Goal: Check status: Check status

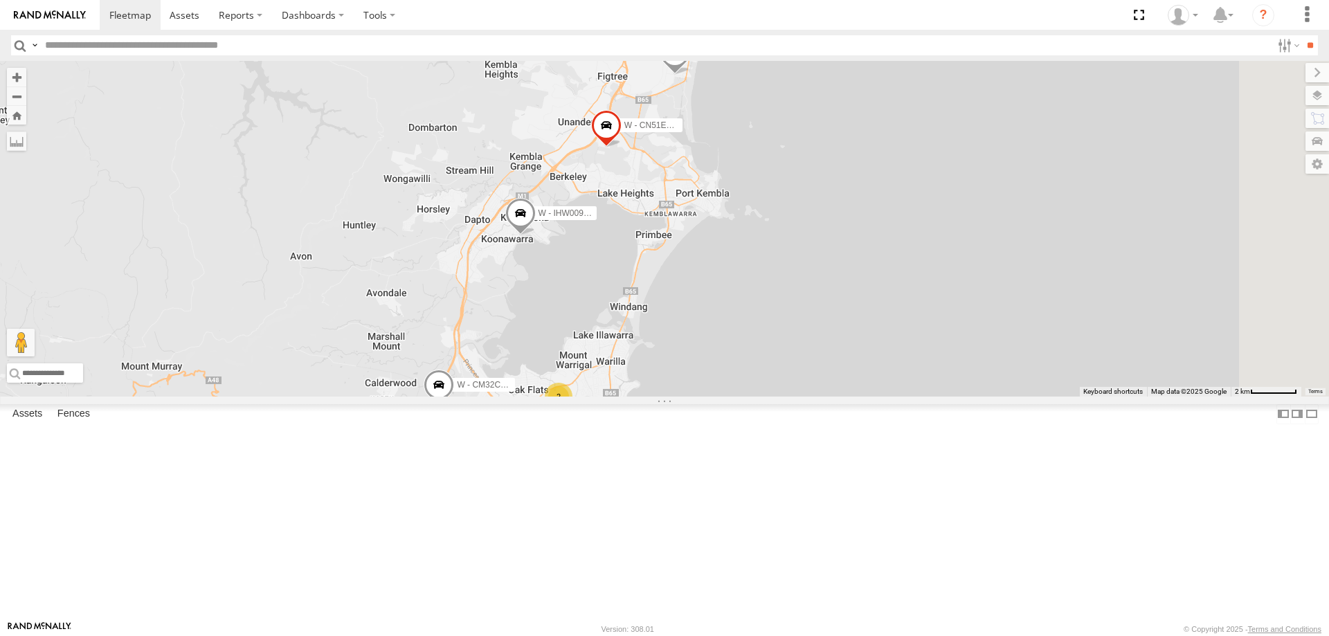
drag, startPoint x: 930, startPoint y: 226, endPoint x: 885, endPoint y: 213, distance: 47.1
click at [924, 233] on div "W - CN51ES - Cameron Ashby W - IHW009 - Geoff Cooper W - KB438 - Navarone Darja…" at bounding box center [664, 229] width 1329 height 336
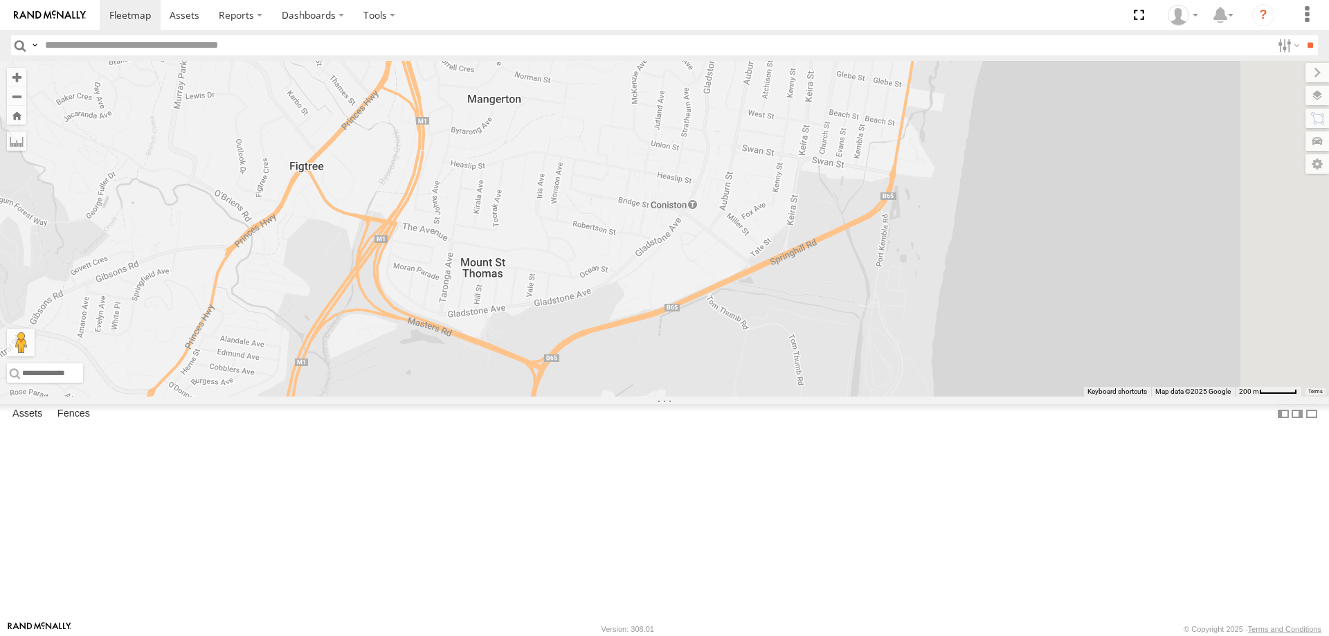
drag, startPoint x: 971, startPoint y: 212, endPoint x: 930, endPoint y: 311, distance: 107.4
click at [930, 311] on div "W - KB438 - Navarone Darjani" at bounding box center [664, 229] width 1329 height 336
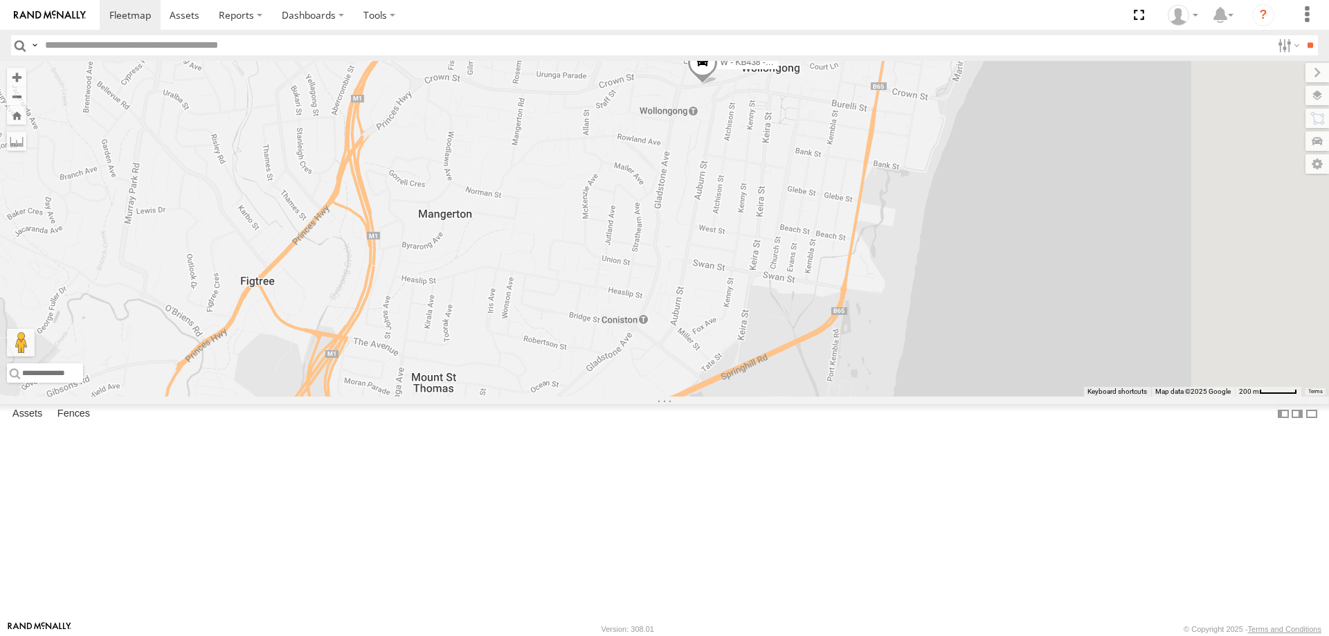
drag, startPoint x: 875, startPoint y: 305, endPoint x: 872, endPoint y: 296, distance: 9.6
click at [875, 311] on div "W - KB438 - Navarone Darjani" at bounding box center [664, 229] width 1329 height 336
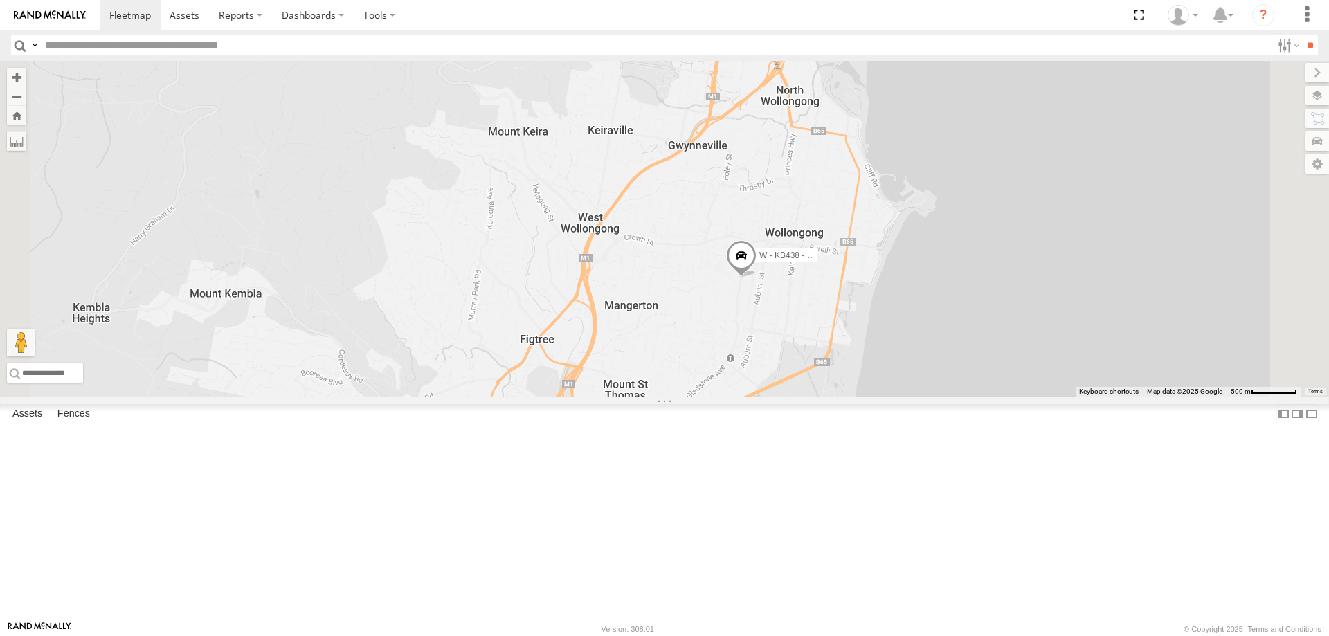
drag, startPoint x: 959, startPoint y: 434, endPoint x: 957, endPoint y: 332, distance: 101.8
click at [957, 335] on div "W - KB438 - Navarone Darjani W - CN51ES - Cameron Ashby" at bounding box center [664, 229] width 1329 height 336
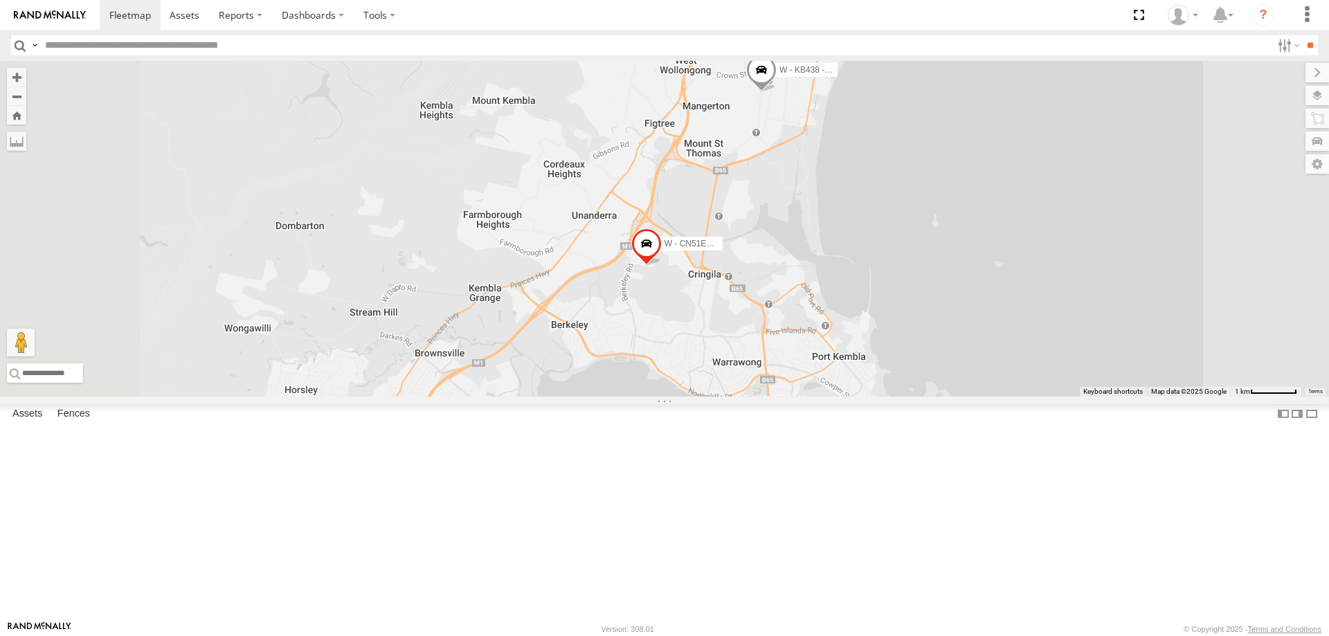
drag, startPoint x: 1110, startPoint y: 358, endPoint x: 1110, endPoint y: 300, distance: 57.5
click at [1110, 300] on div "W - KB438 - Navarone Darjani W - CN51ES - Cameron Ashby W - IHW009 - Geoff Coop…" at bounding box center [664, 229] width 1329 height 336
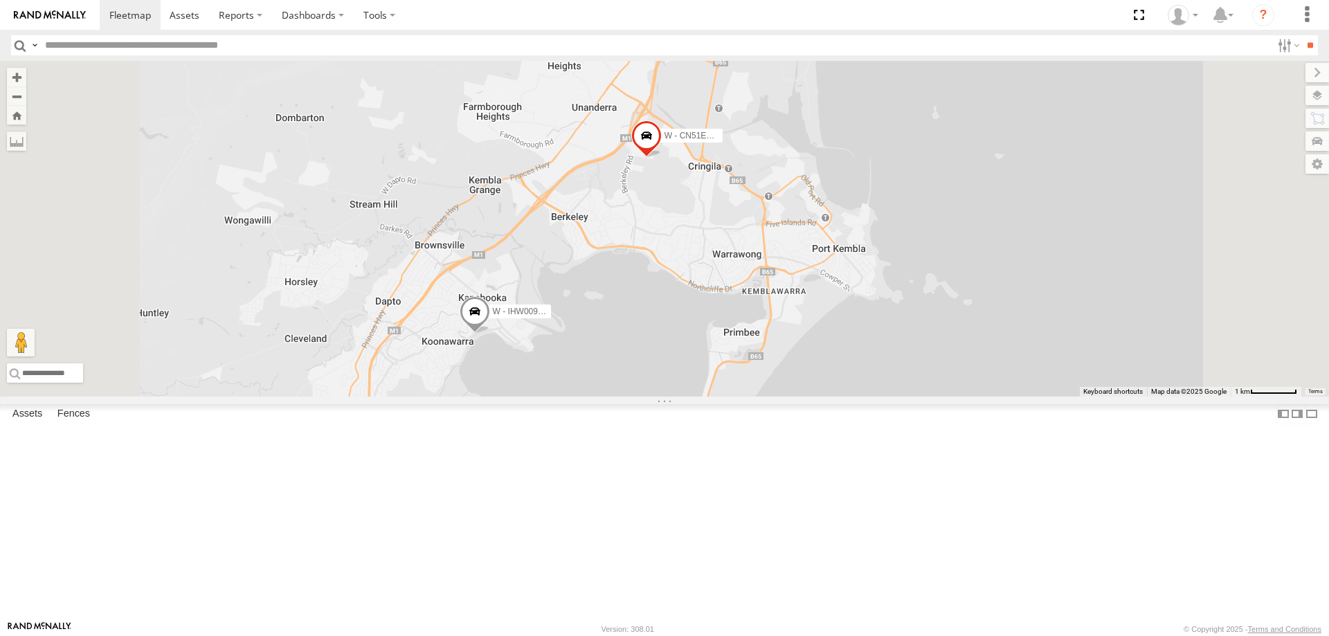
drag, startPoint x: 1067, startPoint y: 486, endPoint x: 1067, endPoint y: 359, distance: 127.4
click at [1067, 360] on div "W - KB438 - Navarone Darjani W - CN51ES - Cameron Ashby W - IHW009 - Geoff Coop…" at bounding box center [664, 229] width 1329 height 336
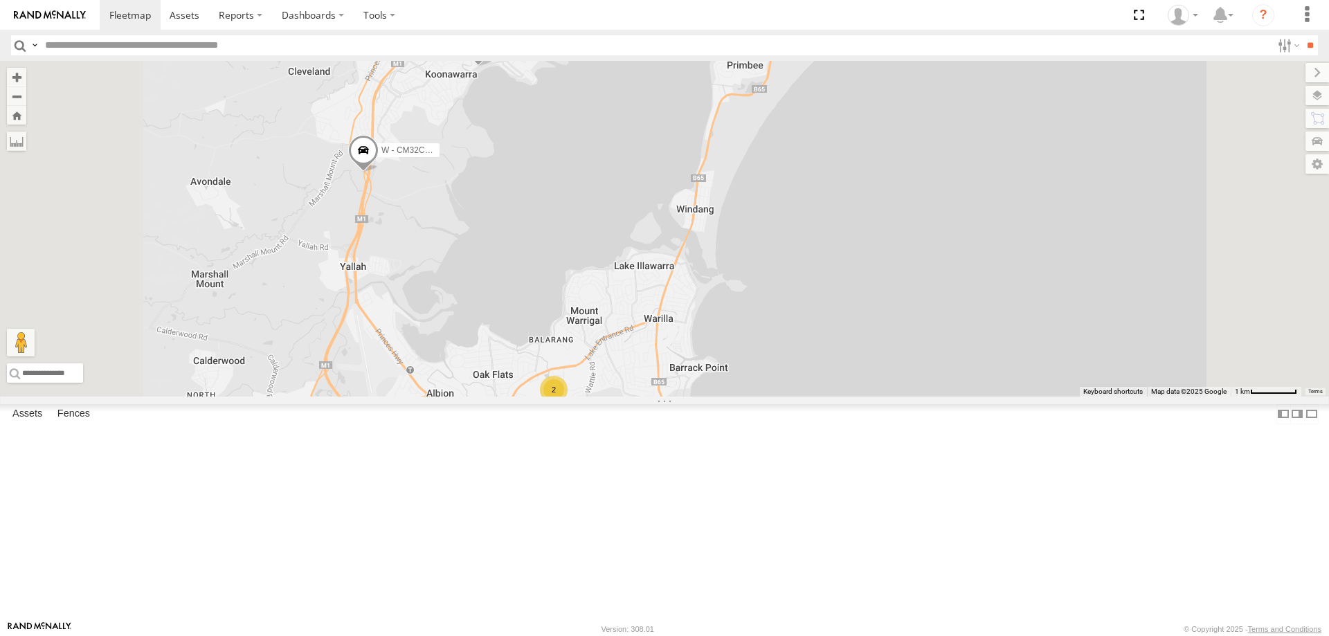
drag, startPoint x: 1074, startPoint y: 311, endPoint x: 1074, endPoint y: 291, distance: 20.1
click at [1074, 291] on div "W - KB438 - Navarone Darjani W - CN51ES - Cameron Ashby W - IHW009 - Geoff Coop…" at bounding box center [664, 229] width 1329 height 336
drag, startPoint x: 1072, startPoint y: 294, endPoint x: 1075, endPoint y: 335, distance: 41.0
click at [1075, 345] on div "W - KB438 - Navarone Darjani W - CN51ES - Cameron Ashby W - IHW009 - Geoff Coop…" at bounding box center [664, 229] width 1329 height 336
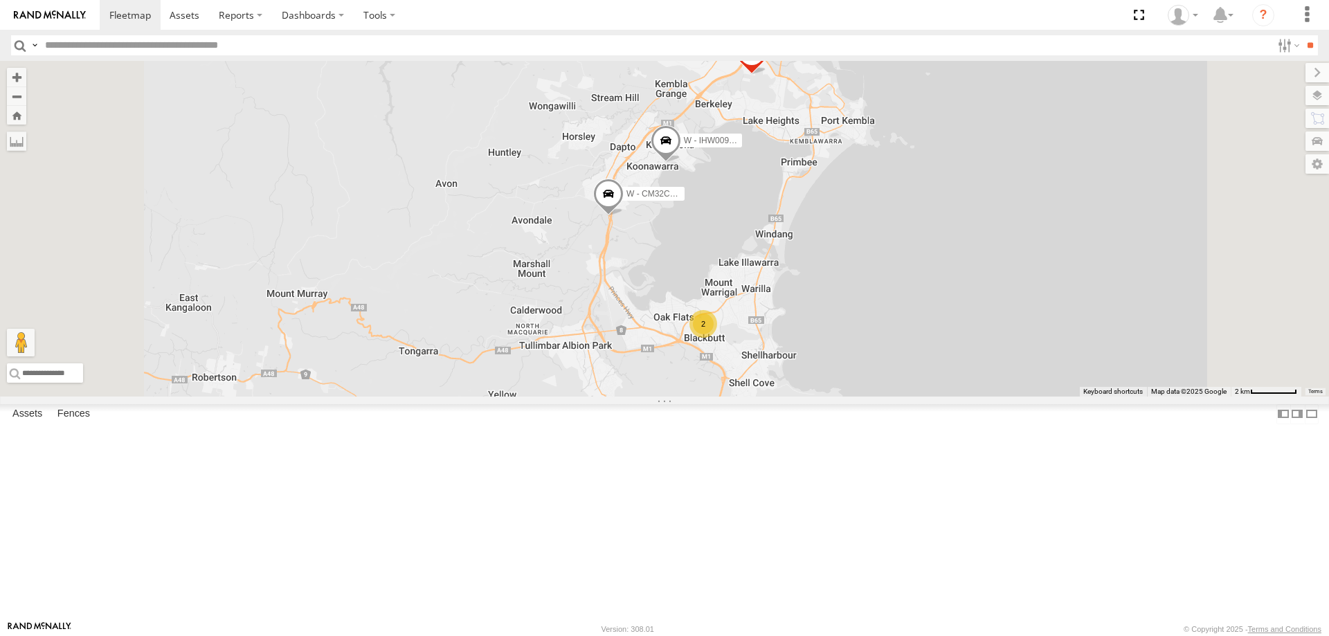
drag, startPoint x: 1082, startPoint y: 326, endPoint x: 1046, endPoint y: 323, distance: 36.2
click at [1052, 330] on div "W - KB438 - Navarone Darjani W - CN51ES - Cameron Ashby W - IHW009 - Geoff Coop…" at bounding box center [664, 229] width 1329 height 336
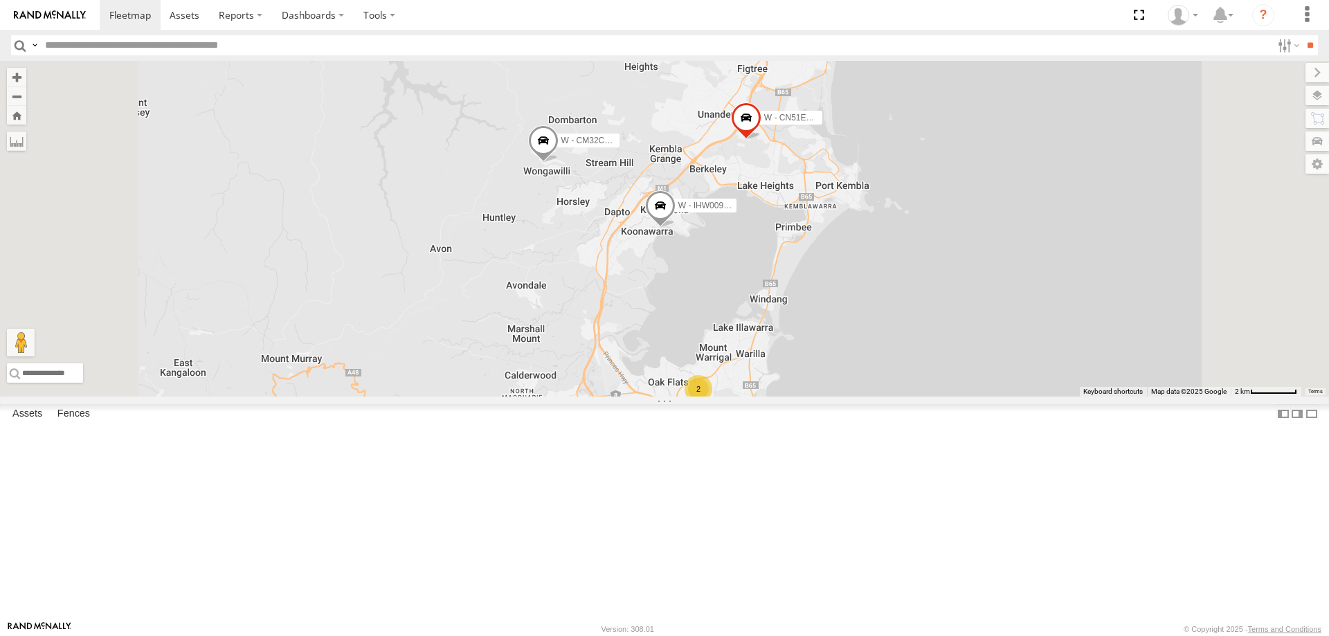
drag, startPoint x: 1069, startPoint y: 332, endPoint x: 1096, endPoint y: 424, distance: 96.0
click at [1096, 397] on div "W - CN51ES - Cameron Ashby W - IHW009 - Geoff Cooper W - KB438 - Navarone Darja…" at bounding box center [664, 229] width 1329 height 336
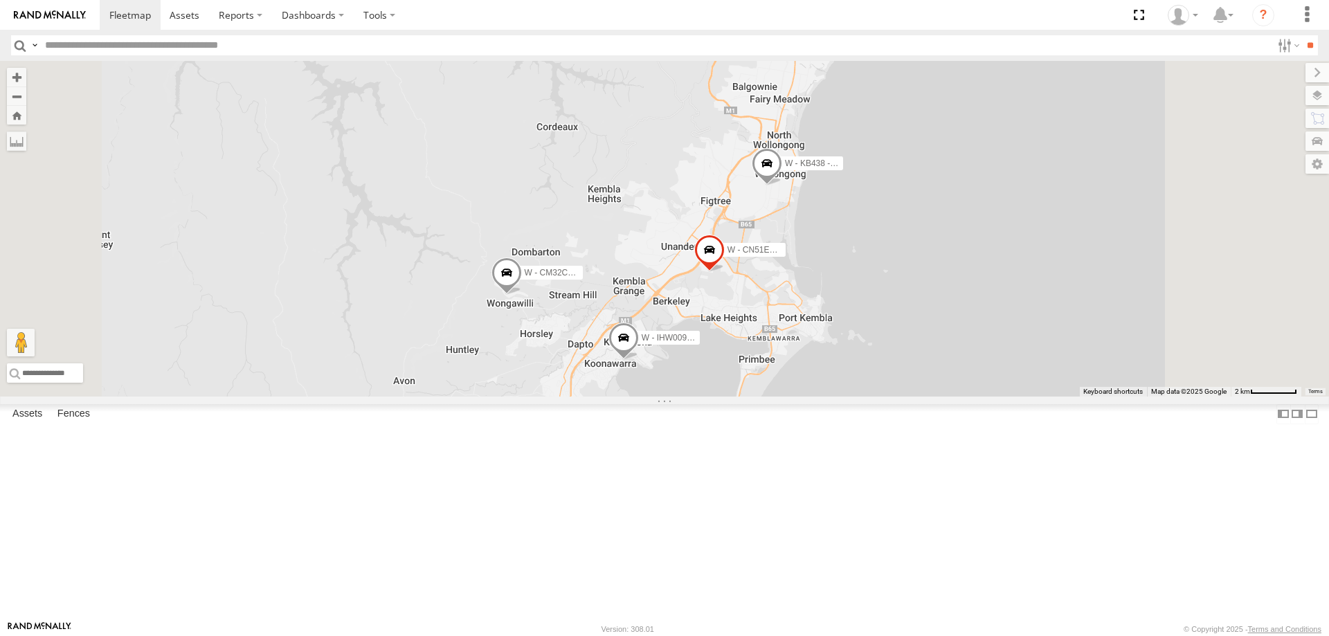
drag, startPoint x: 1122, startPoint y: 258, endPoint x: 1076, endPoint y: 392, distance: 141.2
click at [1077, 392] on div "W - CN51ES - Cameron Ashby W - IHW009 - Geoff Cooper W - KB438 - Navarone Darja…" at bounding box center [664, 229] width 1329 height 336
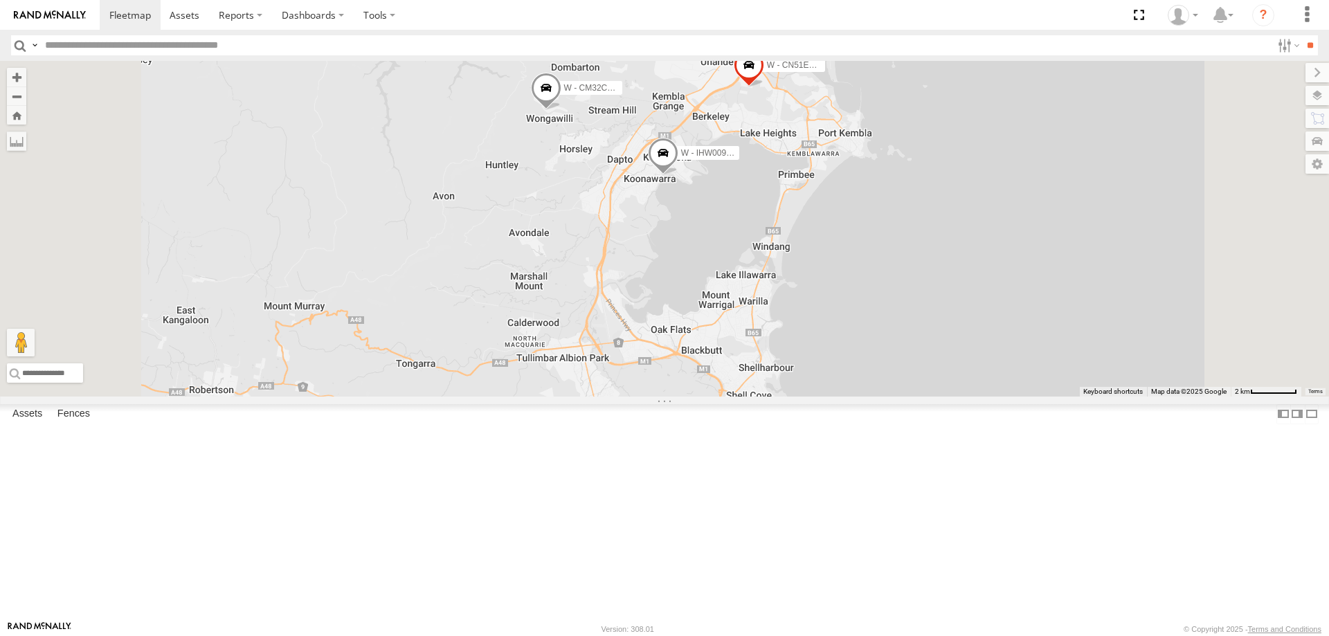
drag, startPoint x: 1174, startPoint y: 395, endPoint x: 1174, endPoint y: 199, distance: 195.3
click at [1174, 199] on div "W - CN51ES - Cameron Ashby W - IHW009 - Geoff Cooper W - KB438 - Navarone Darja…" at bounding box center [664, 229] width 1329 height 336
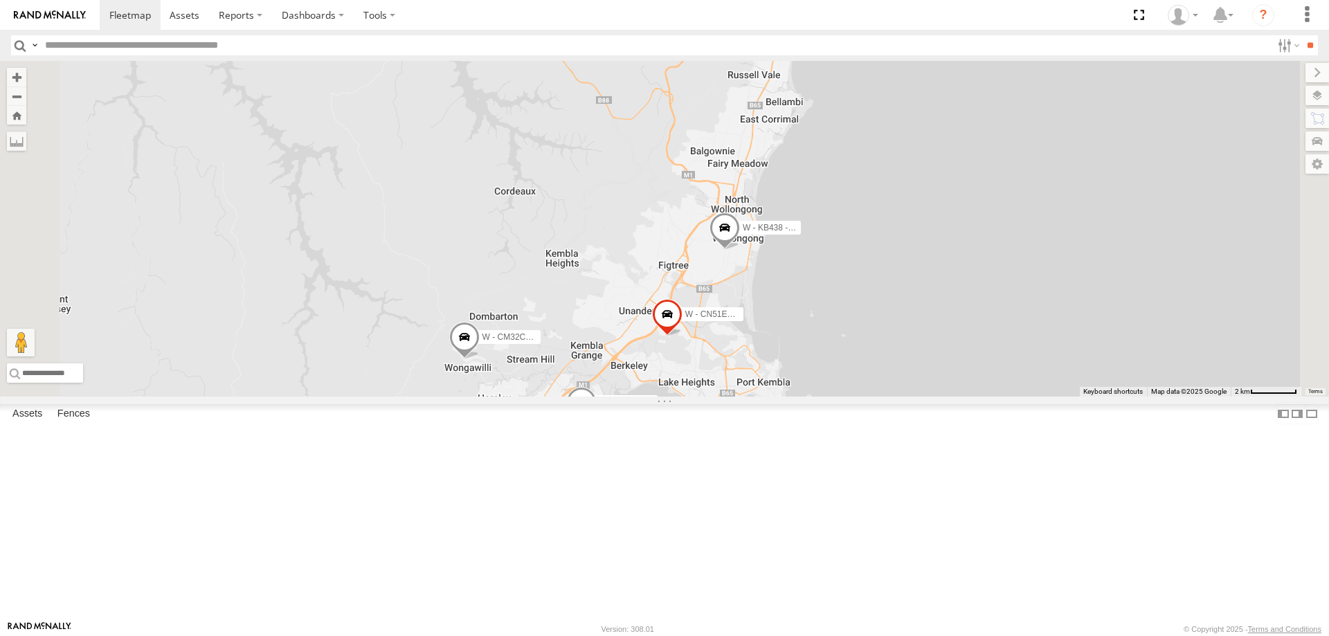
click at [1028, 397] on div "W - CN51ES - Cameron Ashby W - IHW009 - Geoff Cooper W - KB438 - Navarone Darja…" at bounding box center [664, 229] width 1329 height 336
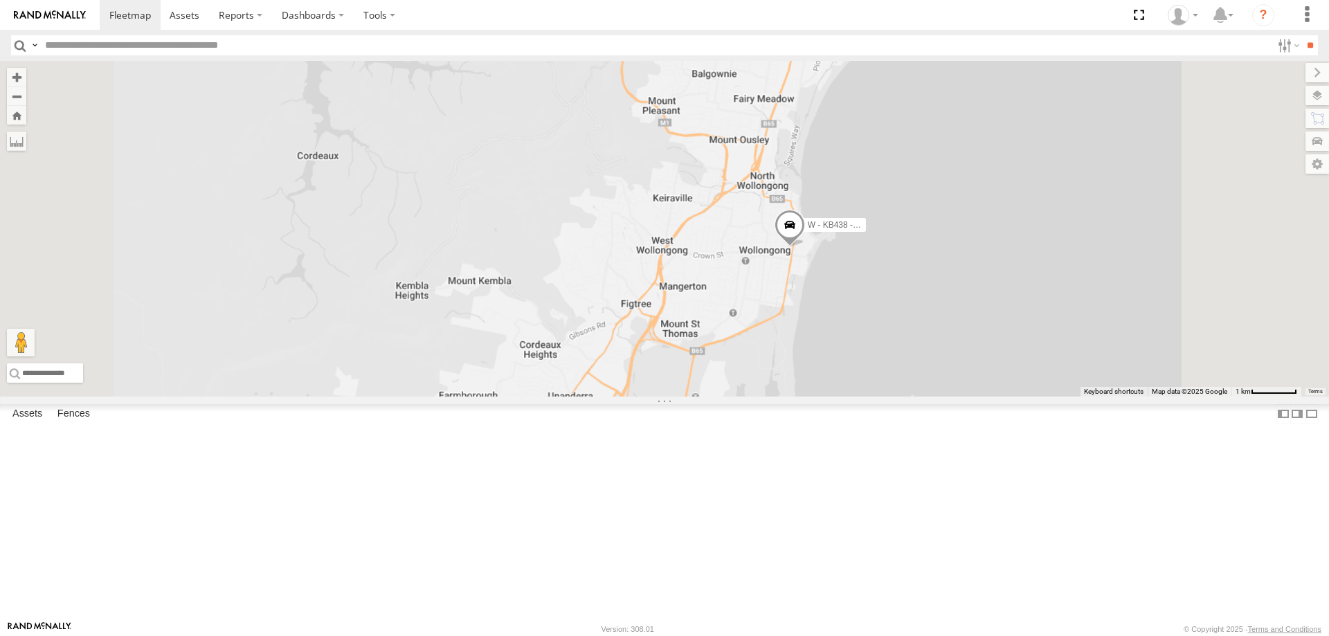
drag, startPoint x: 1059, startPoint y: 421, endPoint x: 1024, endPoint y: 320, distance: 107.1
click at [1025, 323] on div "W - KB438 - Navarone Darjani" at bounding box center [664, 229] width 1329 height 336
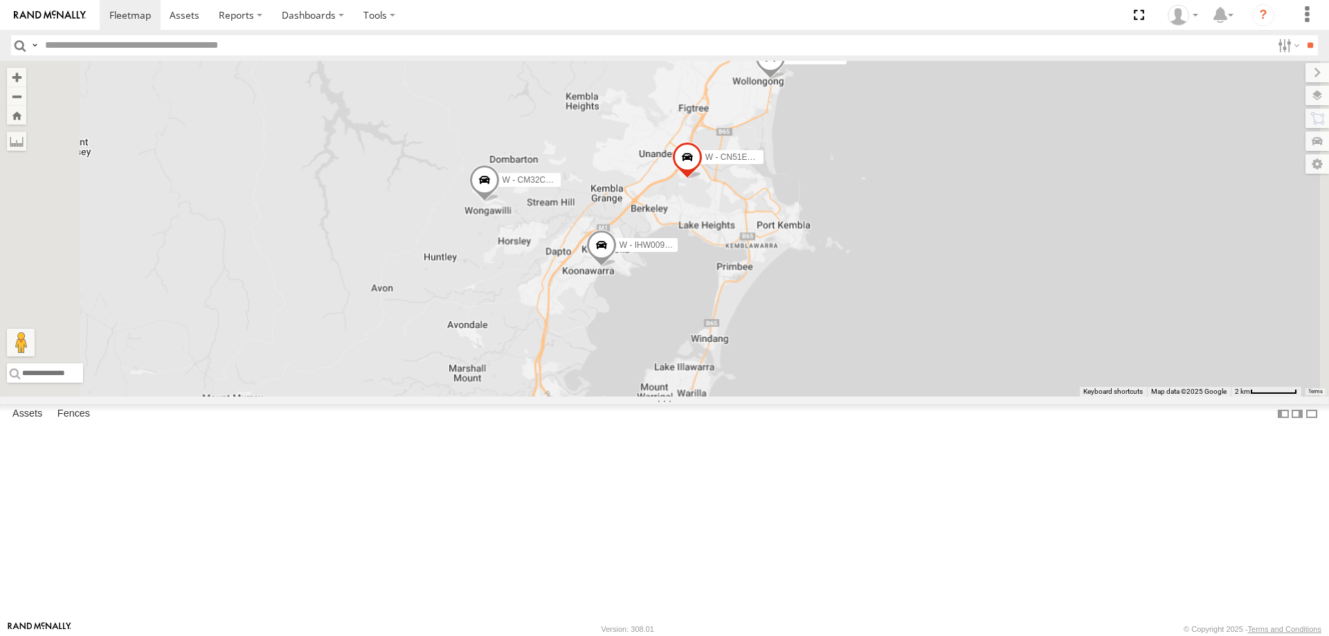
drag, startPoint x: 1028, startPoint y: 367, endPoint x: 997, endPoint y: 289, distance: 84.0
click at [998, 291] on div "W - KB438 - Navarone Darjani W - CN51ES - Cameron Ashby W - IHW009 - Geoff Coop…" at bounding box center [664, 229] width 1329 height 336
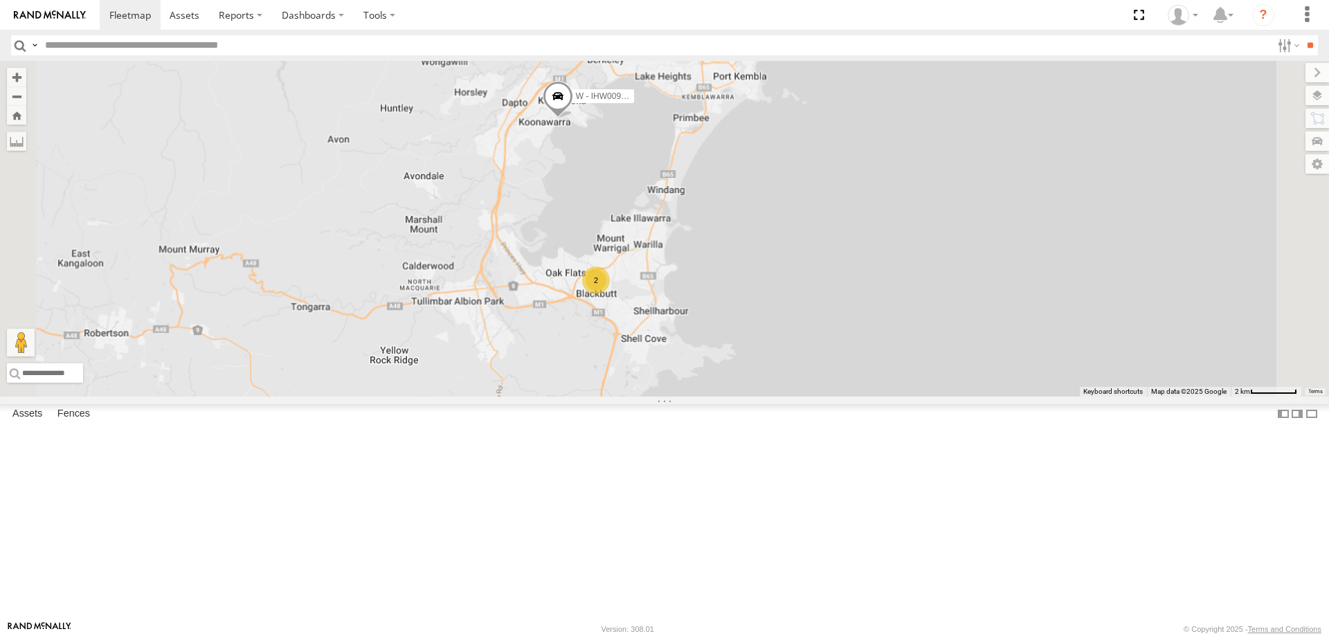
drag, startPoint x: 910, startPoint y: 314, endPoint x: 957, endPoint y: 438, distance: 132.6
click at [957, 397] on div "W - KB438 - Navarone Darjani W - CN51ES - Cameron Ashby W - IHW009 - Geoff Coop…" at bounding box center [664, 229] width 1329 height 336
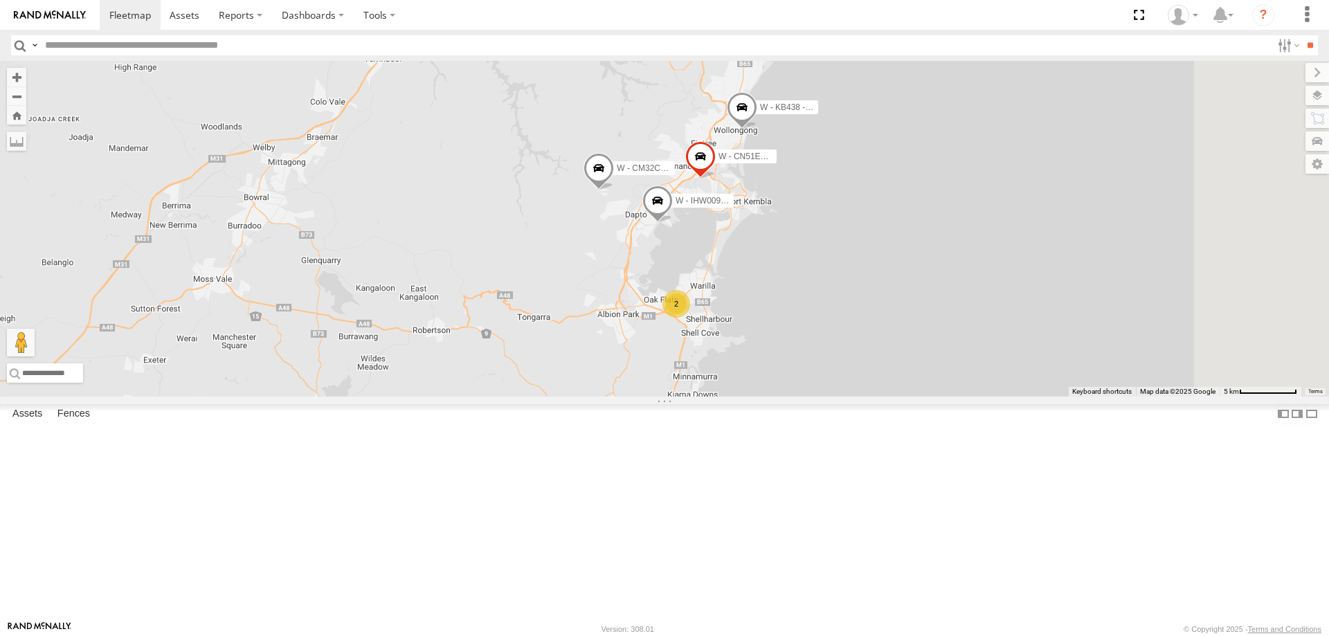
drag, startPoint x: 1055, startPoint y: 276, endPoint x: 1012, endPoint y: 378, distance: 110.5
click at [1012, 378] on div "W - KB438 - Navarone Darjani W - CN51ES - Cameron Ashby W - IHW009 - Geoff Coop…" at bounding box center [664, 229] width 1329 height 336
drag, startPoint x: 985, startPoint y: 382, endPoint x: 841, endPoint y: 375, distance: 144.2
click at [974, 397] on div "W - KB438 - Navarone Darjani W - CN51ES - Cameron Ashby W - IHW009 - Geoff Coop…" at bounding box center [664, 229] width 1329 height 336
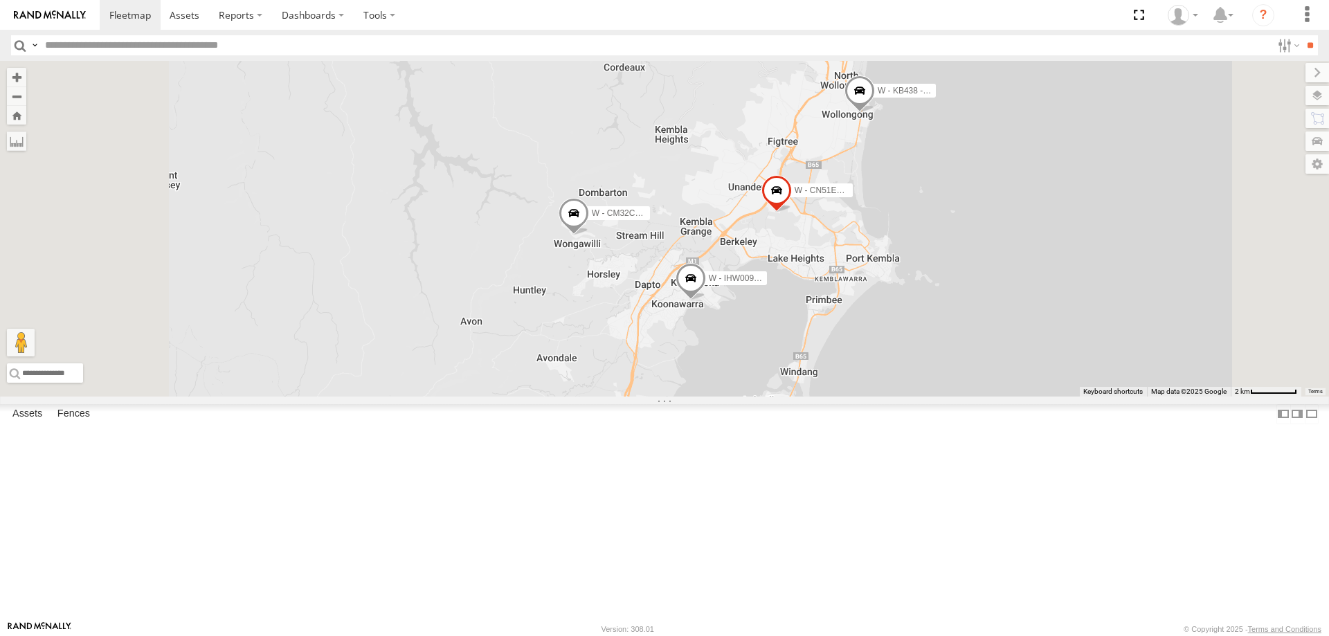
drag, startPoint x: 863, startPoint y: 346, endPoint x: 850, endPoint y: 354, distance: 15.2
click at [859, 342] on div "W - KB438 - Navarone Darjani W - CN51ES - Cameron Ashby W - IHW009 - Geoff Coop…" at bounding box center [664, 229] width 1329 height 336
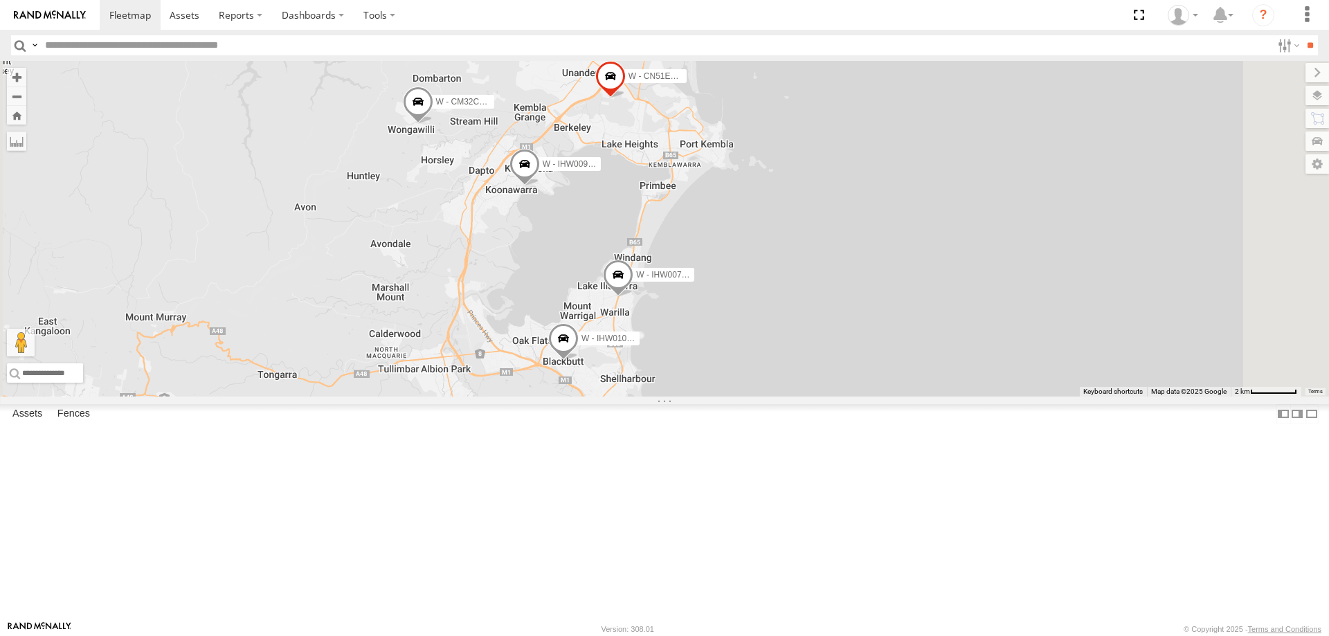
drag, startPoint x: 1039, startPoint y: 334, endPoint x: 989, endPoint y: 377, distance: 66.3
click at [986, 378] on div "W - CN51ES - Cameron Ashby W - IHW009 - Geoff Cooper W - IHW007 - Paul Whatman …" at bounding box center [664, 229] width 1329 height 336
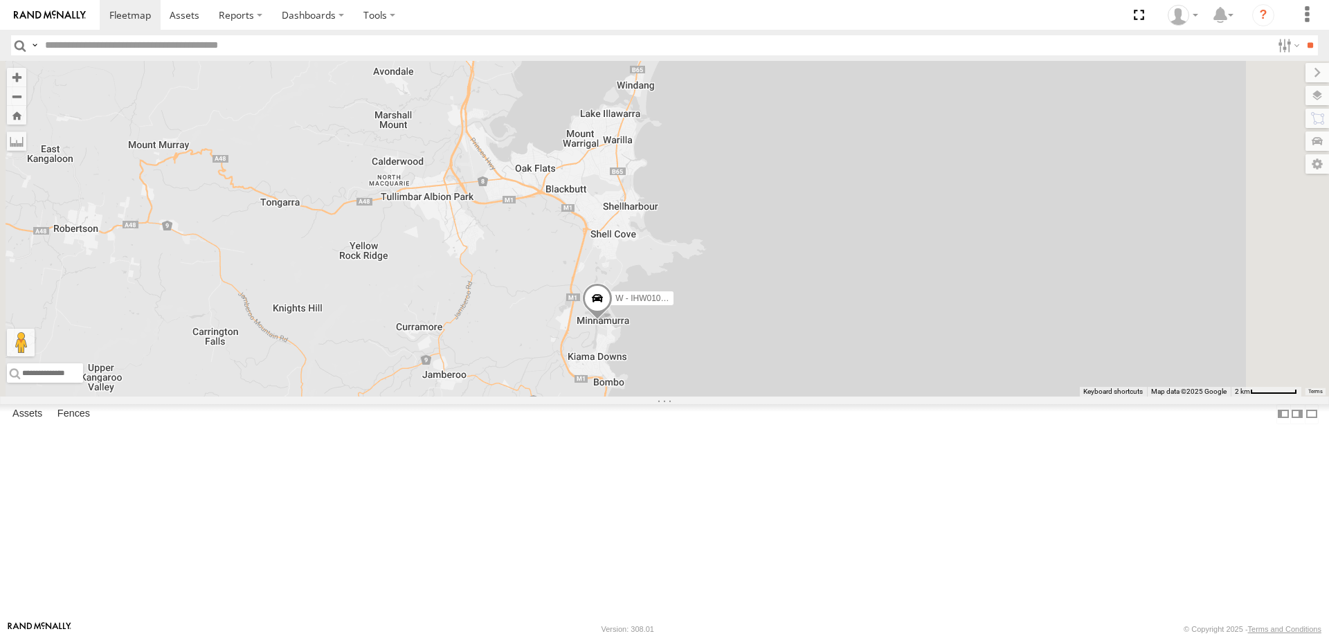
drag, startPoint x: 912, startPoint y: 463, endPoint x: 787, endPoint y: 460, distance: 124.7
click at [915, 282] on div "W - CN51ES - Cameron Ashby W - IHW009 - Geoff Cooper W - IHW010 - Scott Carey 2" at bounding box center [664, 229] width 1329 height 336
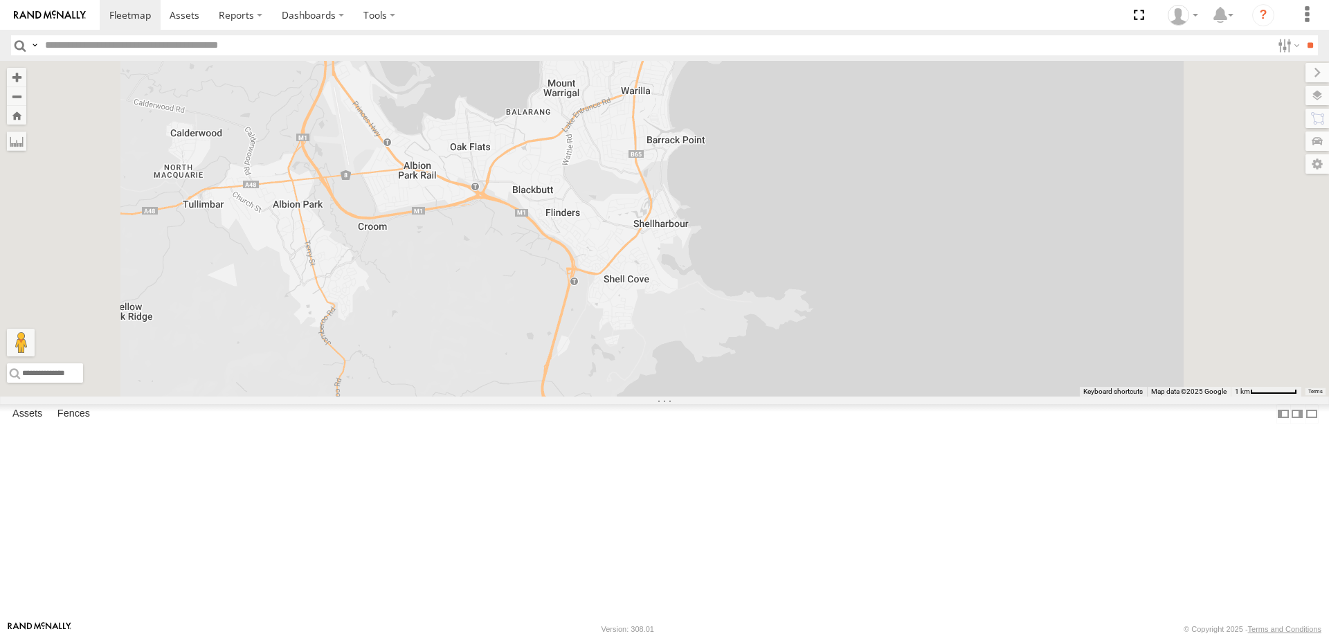
drag, startPoint x: 1030, startPoint y: 287, endPoint x: 1018, endPoint y: 414, distance: 127.3
click at [1027, 397] on div "W - CN51ES - Cameron Ashby W - IHW009 - Geoff Cooper W - IHW010 - Scott Carey" at bounding box center [664, 229] width 1329 height 336
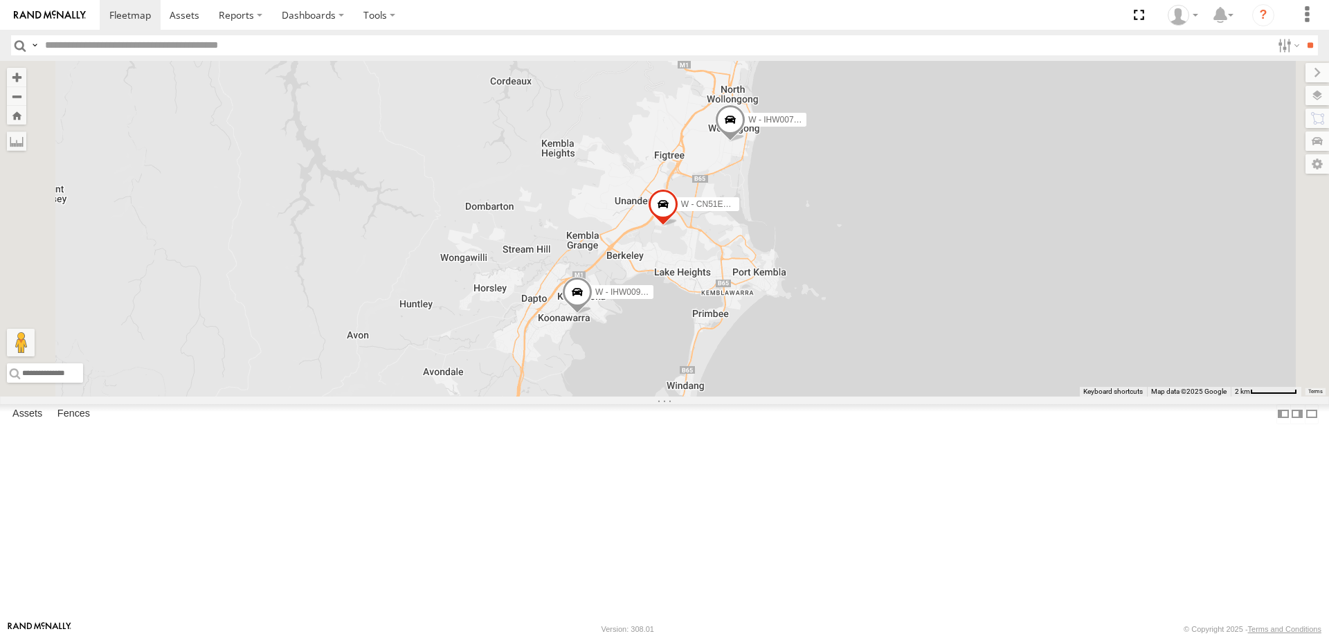
drag, startPoint x: 1055, startPoint y: 294, endPoint x: 984, endPoint y: 507, distance: 224.9
click at [984, 397] on div "W - CN51ES - Cameron Ashby W - IHW009 - Geoff Cooper W - IHW010 - Scott Carey W…" at bounding box center [664, 229] width 1329 height 336
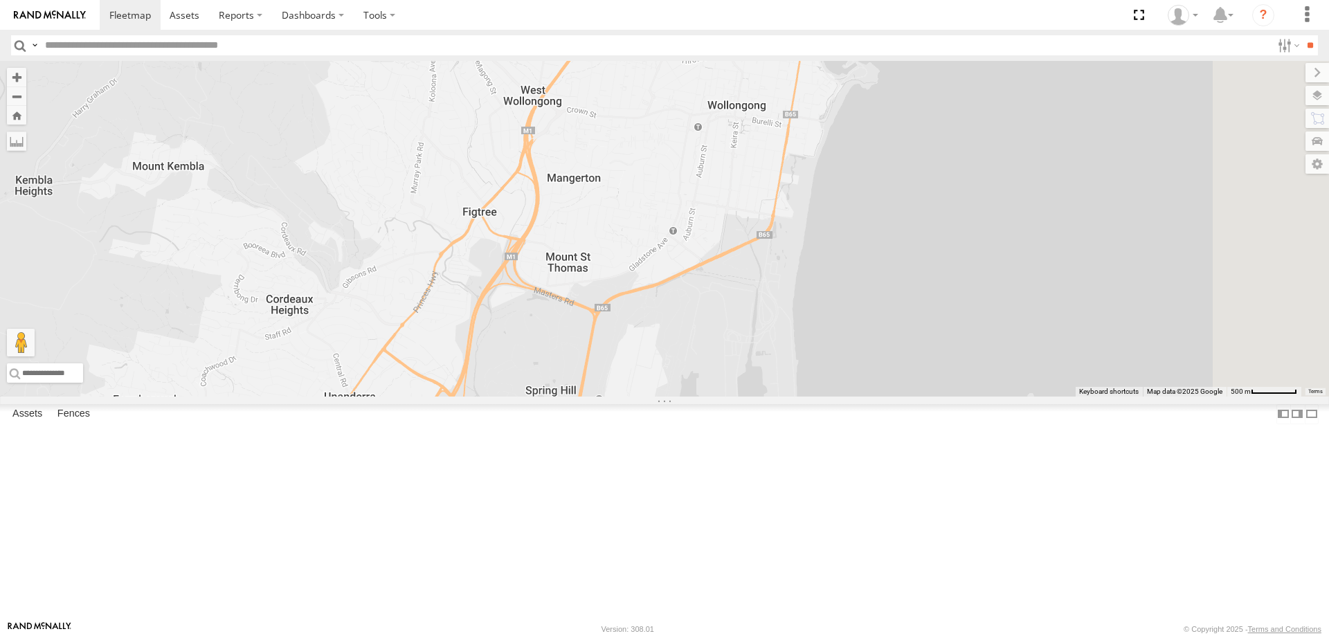
drag, startPoint x: 987, startPoint y: 224, endPoint x: 895, endPoint y: 465, distance: 257.7
click at [895, 397] on div "W - CN51ES - Cameron Ashby W - IHW009 - Geoff Cooper W - IHW010 - Scott Carey W…" at bounding box center [664, 229] width 1329 height 336
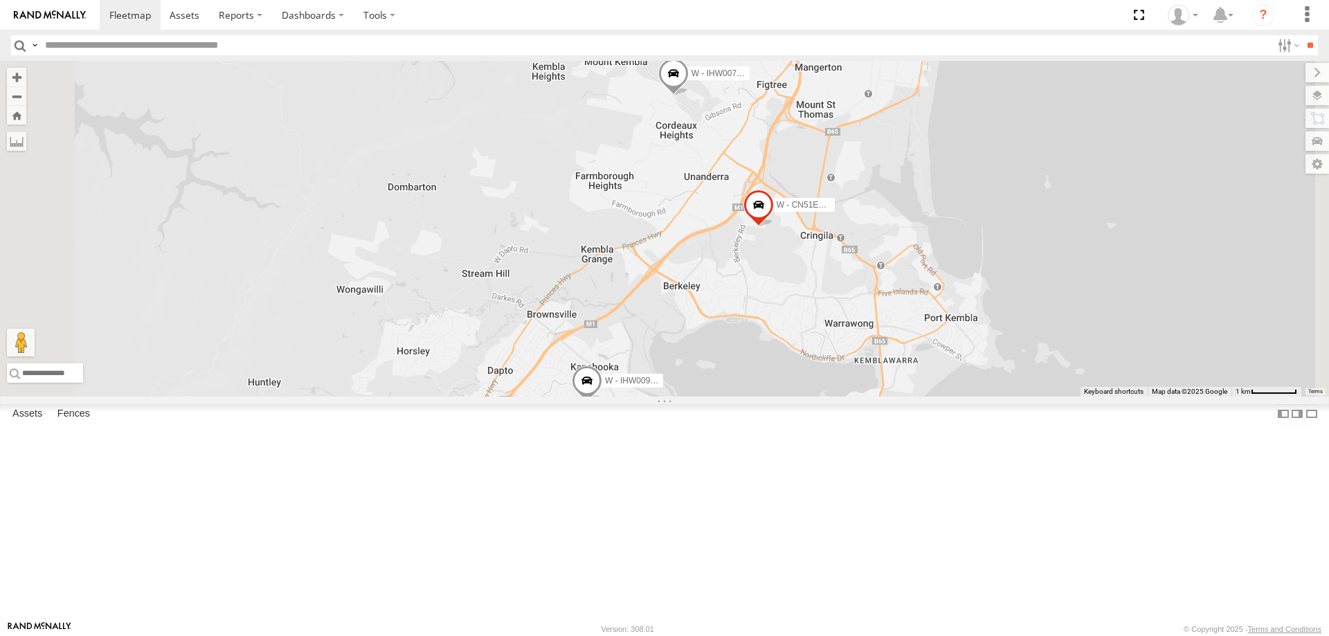
drag, startPoint x: 1192, startPoint y: 442, endPoint x: 1121, endPoint y: 295, distance: 162.9
click at [1126, 240] on div "W - CN51ES - Cameron Ashby W - IHW007 - Paul Whatman W - KB438 - Navarone Darja…" at bounding box center [664, 229] width 1329 height 336
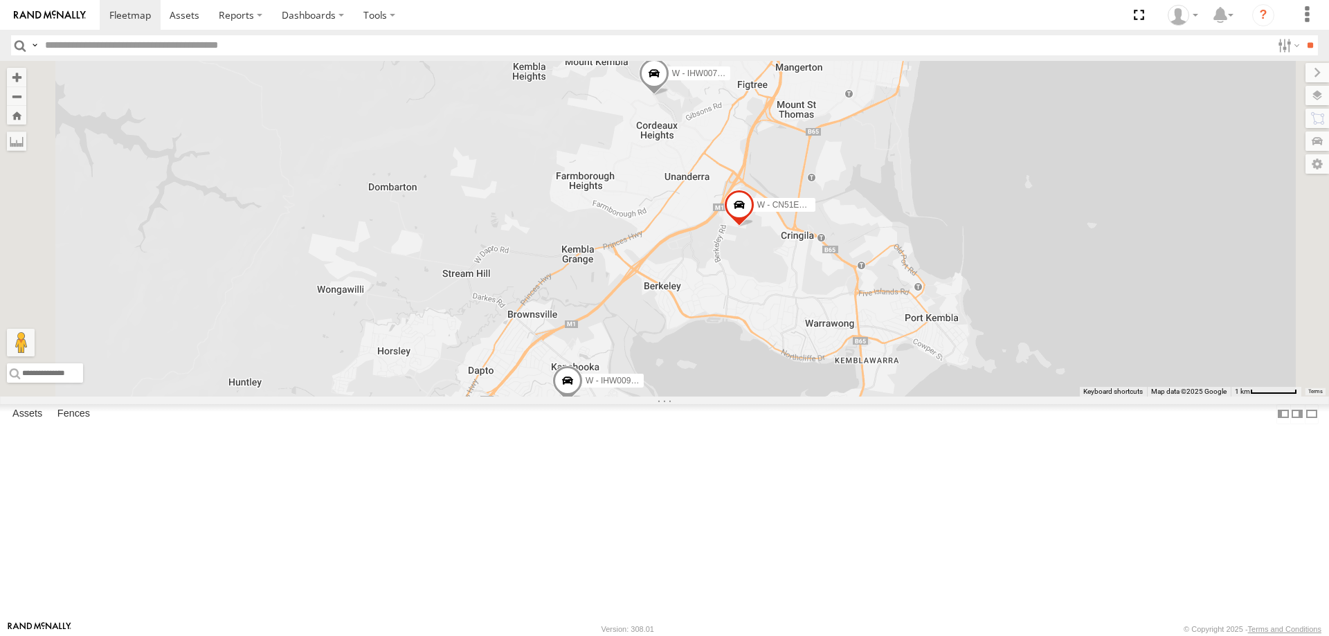
drag, startPoint x: 1174, startPoint y: 264, endPoint x: 1159, endPoint y: 250, distance: 21.1
click at [1163, 237] on div "W - CN51ES - Cameron Ashby W - IHW007 - Paul Whatman W - KB438 - Navarone Darja…" at bounding box center [664, 229] width 1329 height 336
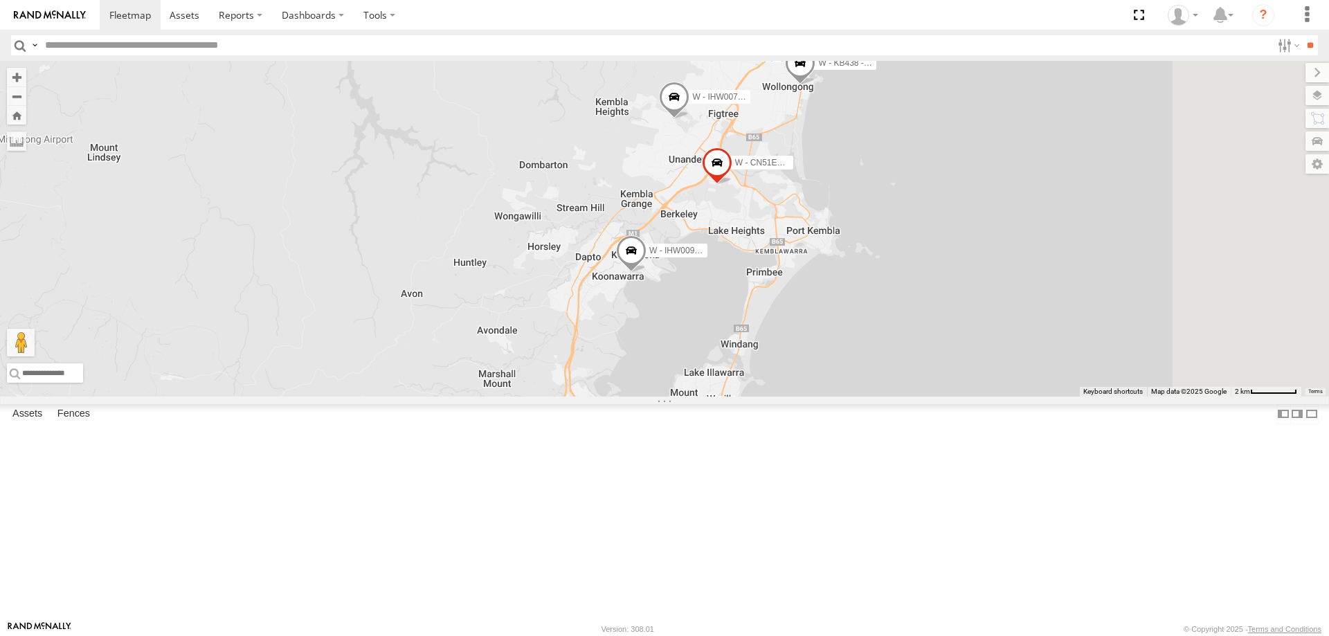
drag, startPoint x: 1113, startPoint y: 424, endPoint x: 1050, endPoint y: 507, distance: 103.7
click at [1041, 397] on div "W - CN51ES - Cameron Ashby W - IHW007 - Paul Whatman W - KB438 - Navarone Darja…" at bounding box center [664, 229] width 1329 height 336
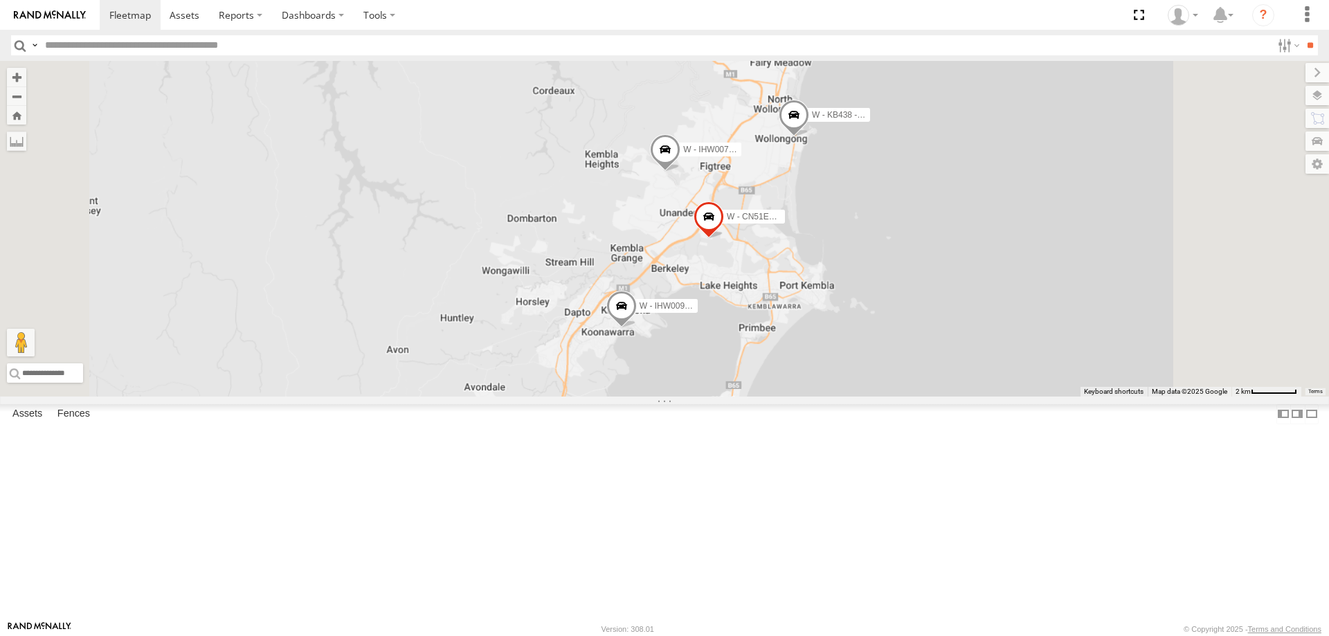
drag, startPoint x: 1062, startPoint y: 305, endPoint x: 1030, endPoint y: 213, distance: 97.4
click at [1032, 219] on div "W - CN51ES - Cameron Ashby W - IHW007 - Paul Whatman W - KB438 - Navarone Darja…" at bounding box center [664, 229] width 1329 height 336
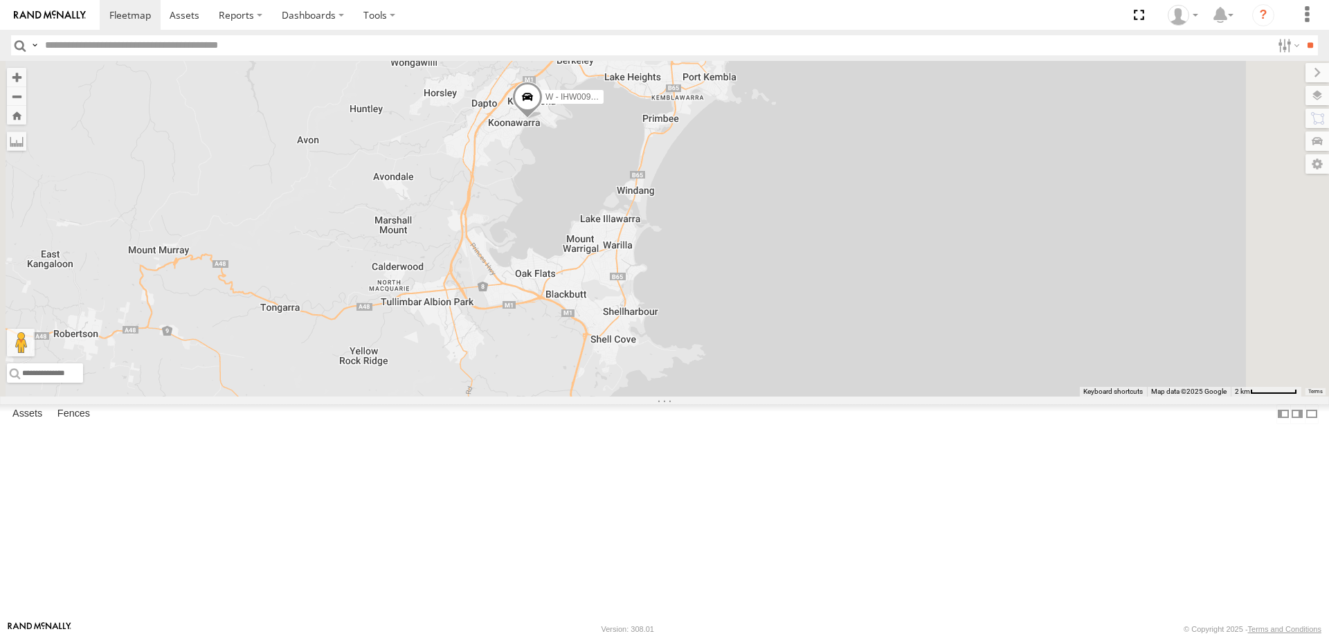
drag, startPoint x: 938, startPoint y: 295, endPoint x: 940, endPoint y: 367, distance: 72.0
click at [940, 367] on div "W - CN51ES - Cameron Ashby W - IHW007 - Paul Whatman W - KB438 - Navarone Darja…" at bounding box center [664, 229] width 1329 height 336
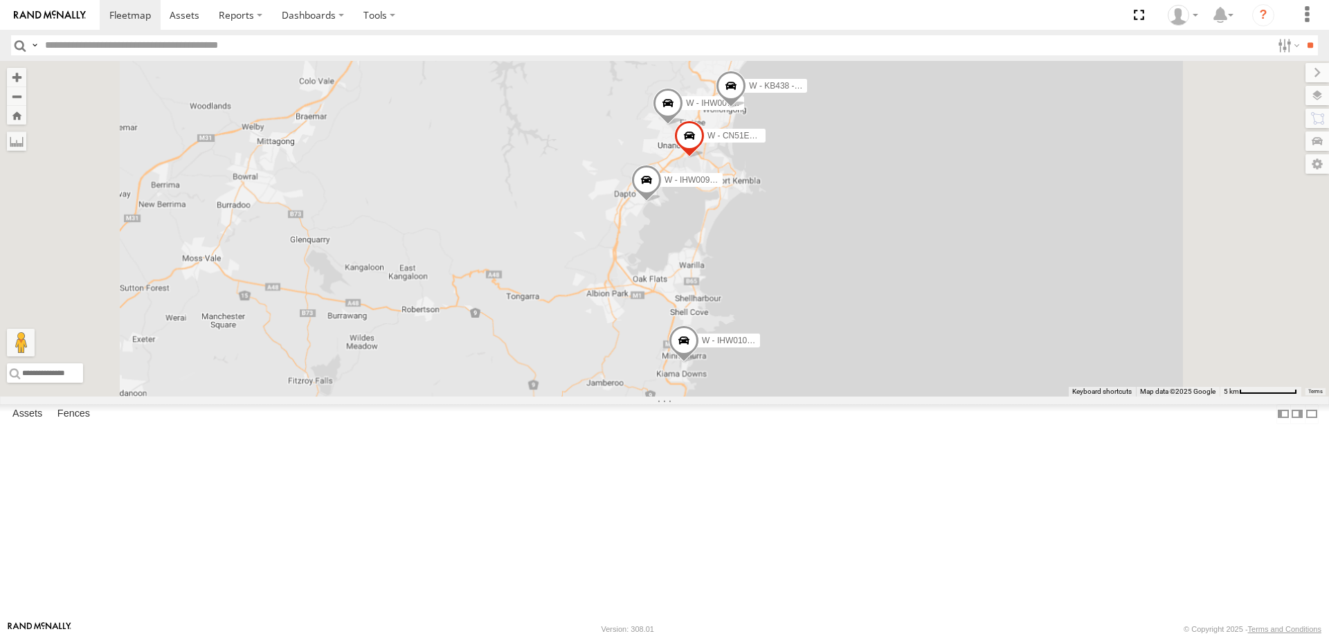
drag, startPoint x: 1041, startPoint y: 317, endPoint x: 966, endPoint y: 316, distance: 75.5
click at [967, 316] on div "W - CN51ES - Cameron Ashby W - IHW007 - Paul Whatman W - KB438 - Navarone Darja…" at bounding box center [664, 229] width 1329 height 336
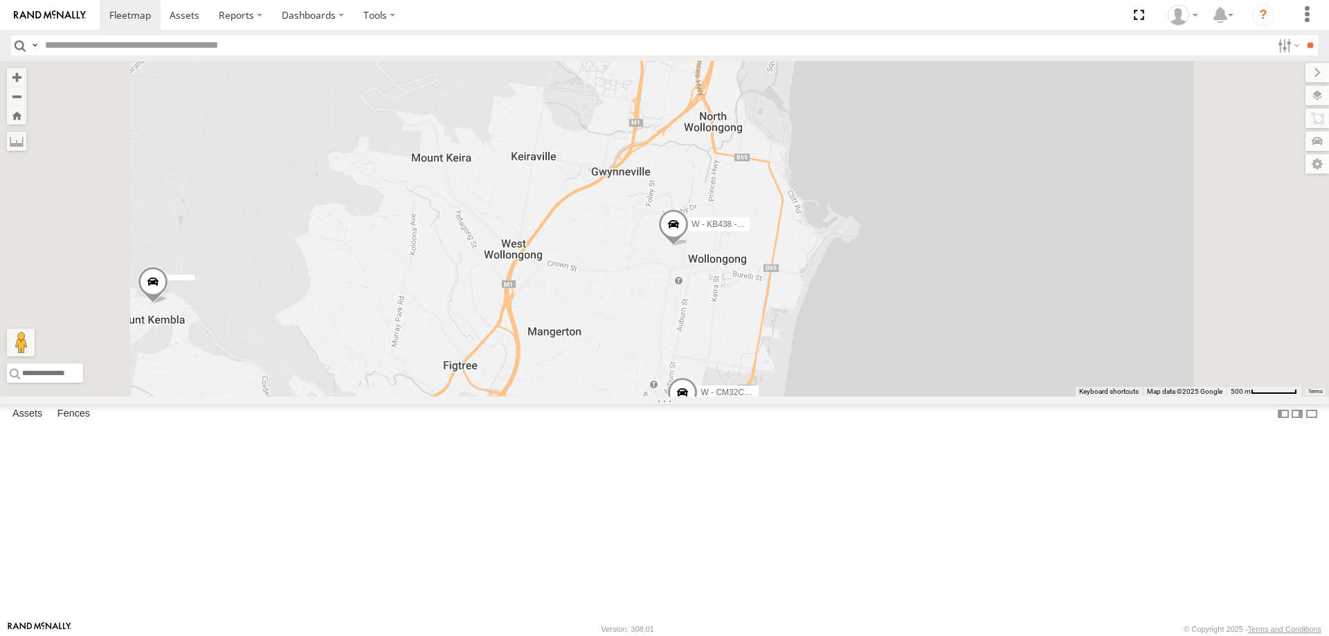
drag, startPoint x: 971, startPoint y: 382, endPoint x: 958, endPoint y: 364, distance: 23.3
click at [958, 364] on div "W - KB438 - Navarone Darjani W - CM32CA - Cam Duffield" at bounding box center [664, 229] width 1329 height 336
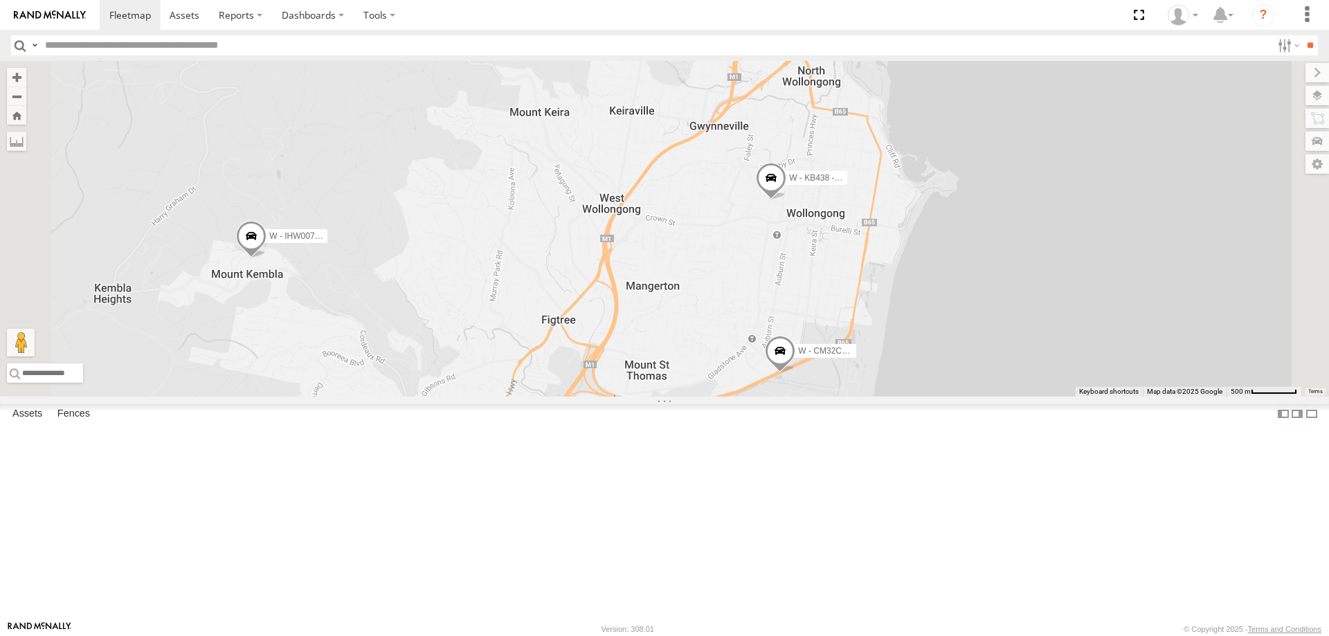
drag, startPoint x: 1048, startPoint y: 525, endPoint x: 1006, endPoint y: 442, distance: 92.9
click at [1008, 380] on div "W - IHW007 - Paul Whatman W - KB438 - Navarone Darjani W - CM32CA - Cam Duffield" at bounding box center [664, 229] width 1329 height 336
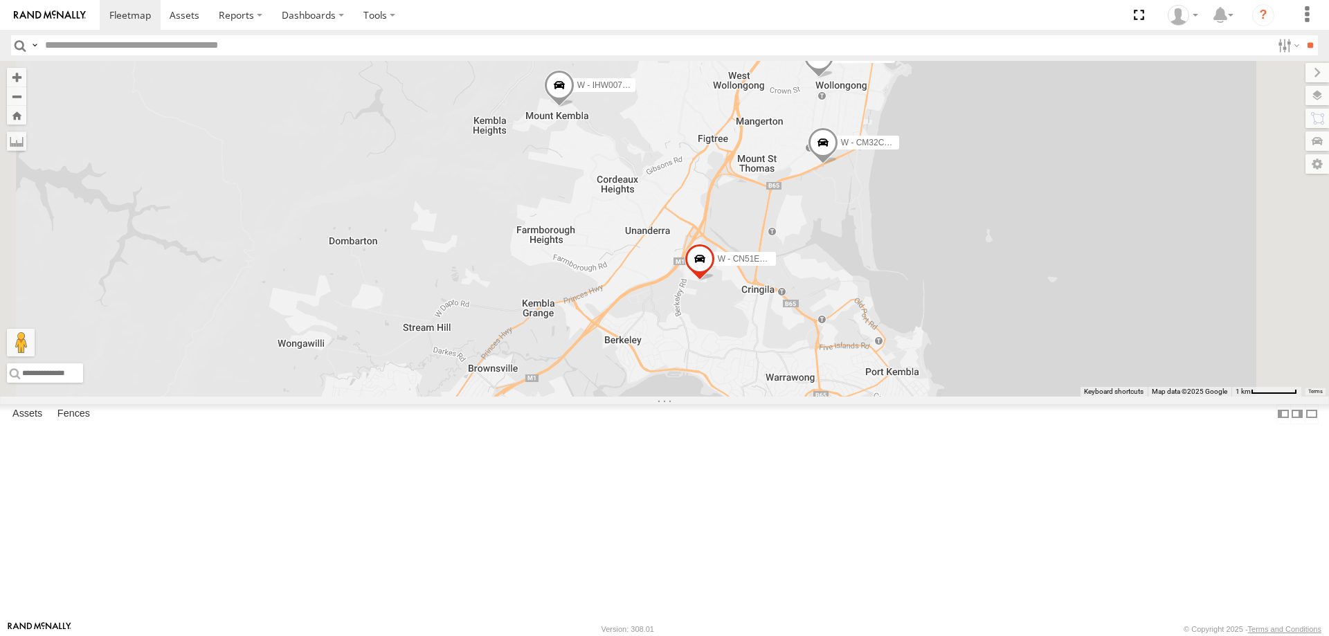
drag, startPoint x: 1175, startPoint y: 357, endPoint x: 1167, endPoint y: 329, distance: 29.6
click at [1167, 329] on div "W - IHW007 - Paul Whatman W - KB438 - Navarone Darjani W - CM32CA - Cam Duffiel…" at bounding box center [664, 229] width 1329 height 336
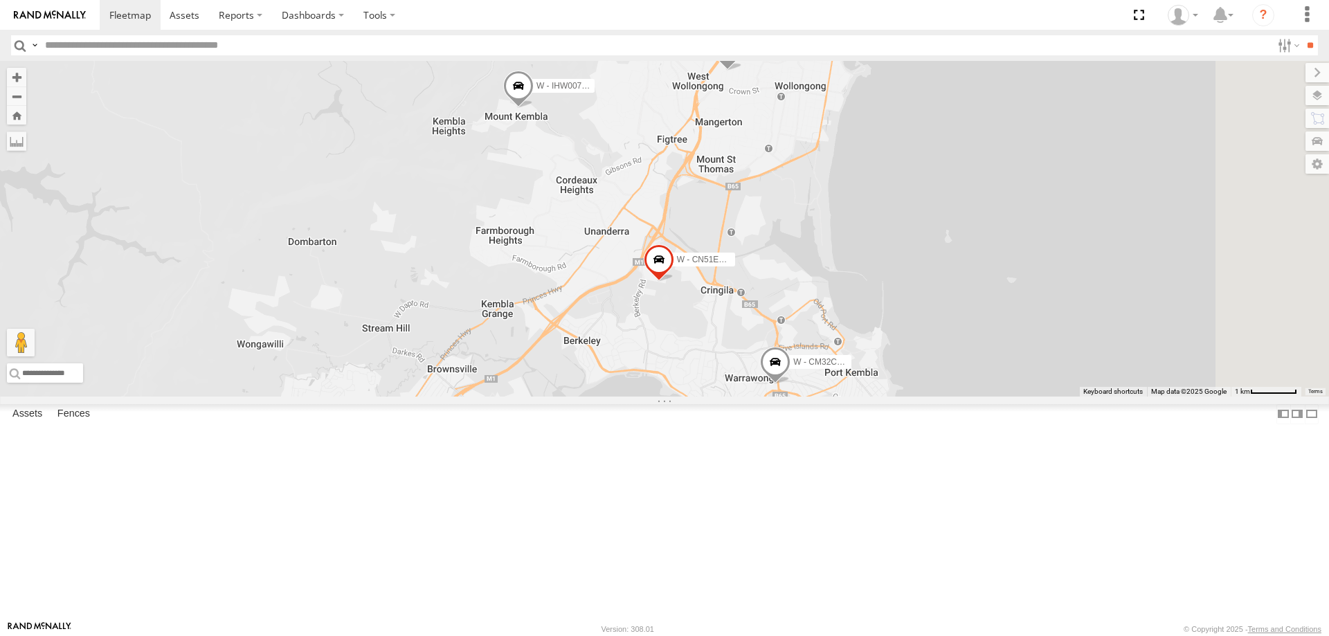
drag, startPoint x: 1138, startPoint y: 250, endPoint x: 1024, endPoint y: 269, distance: 115.9
click at [1097, 302] on div "W - CN51ES - Cameron Ashby W - IHW009 - Geoff Cooper W - IHW007 - Paul Whatman …" at bounding box center [664, 229] width 1329 height 336
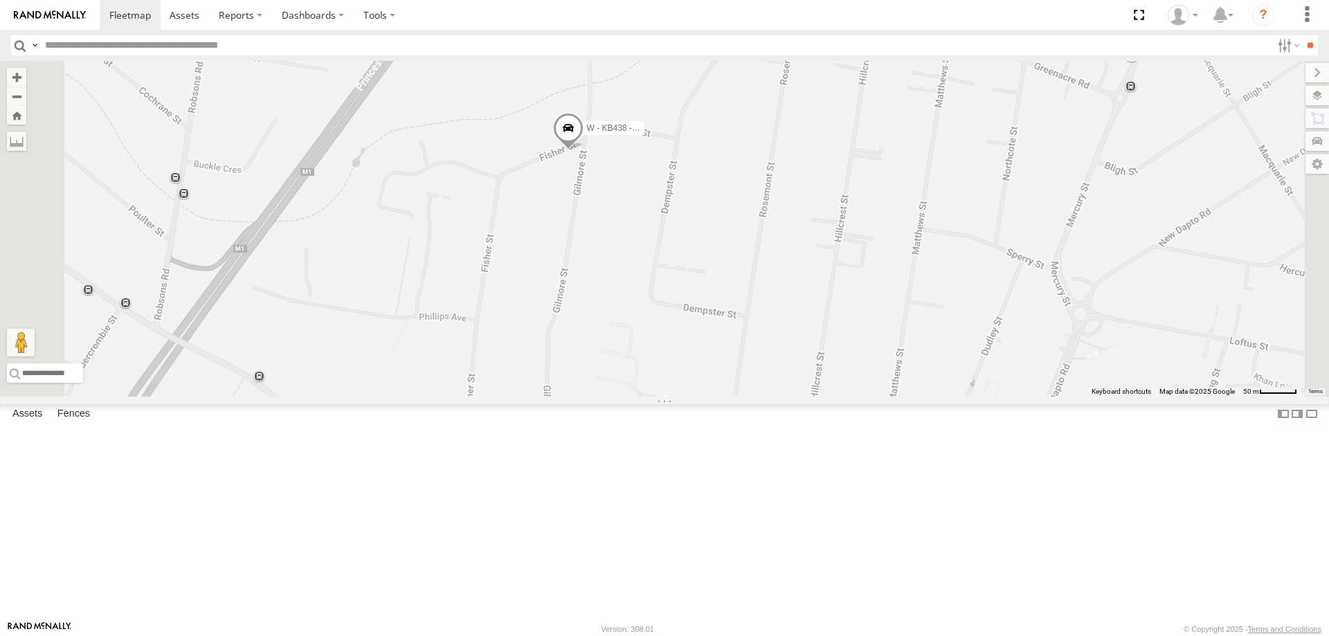
drag, startPoint x: 810, startPoint y: 265, endPoint x: 755, endPoint y: 379, distance: 127.0
click at [755, 379] on div "W - CN51ES - Cameron Ashby W - IHW009 - Geoff Cooper W - IHW007 - Paul Whatman …" at bounding box center [664, 229] width 1329 height 336
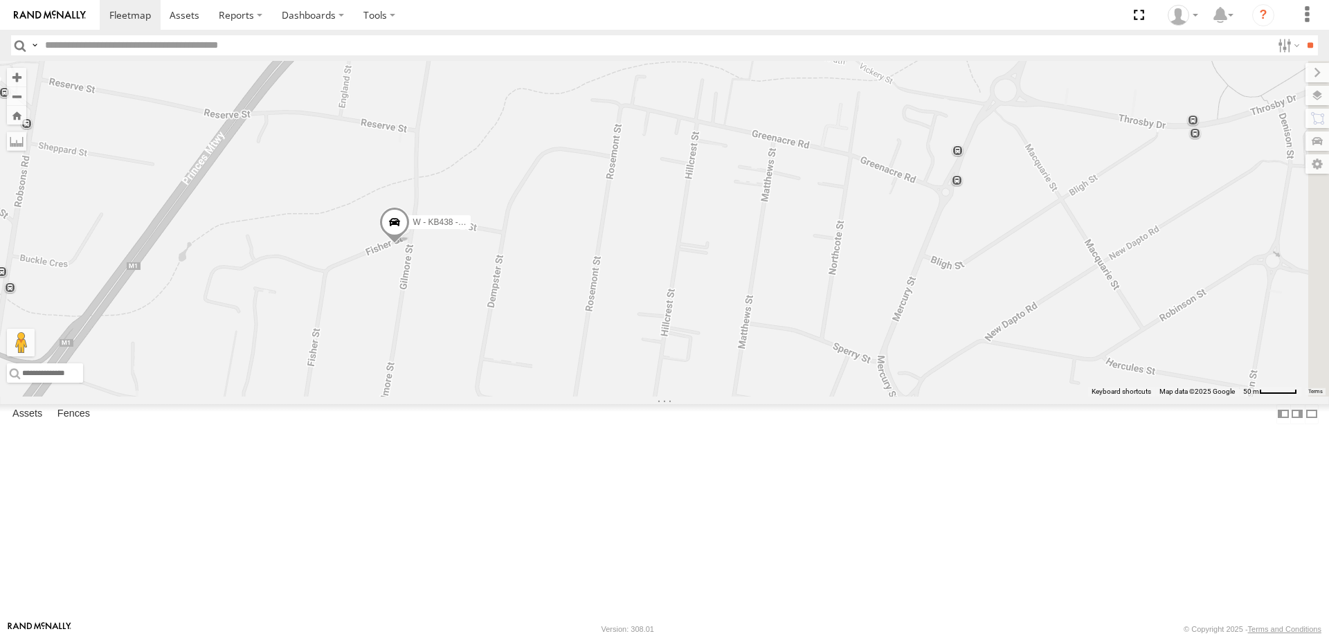
drag, startPoint x: 759, startPoint y: 458, endPoint x: 631, endPoint y: 397, distance: 141.5
click at [632, 395] on div "W - CN51ES - Cameron Ashby W - IHW009 - Geoff Cooper W - IHW007 - Paul Whatman …" at bounding box center [664, 229] width 1329 height 336
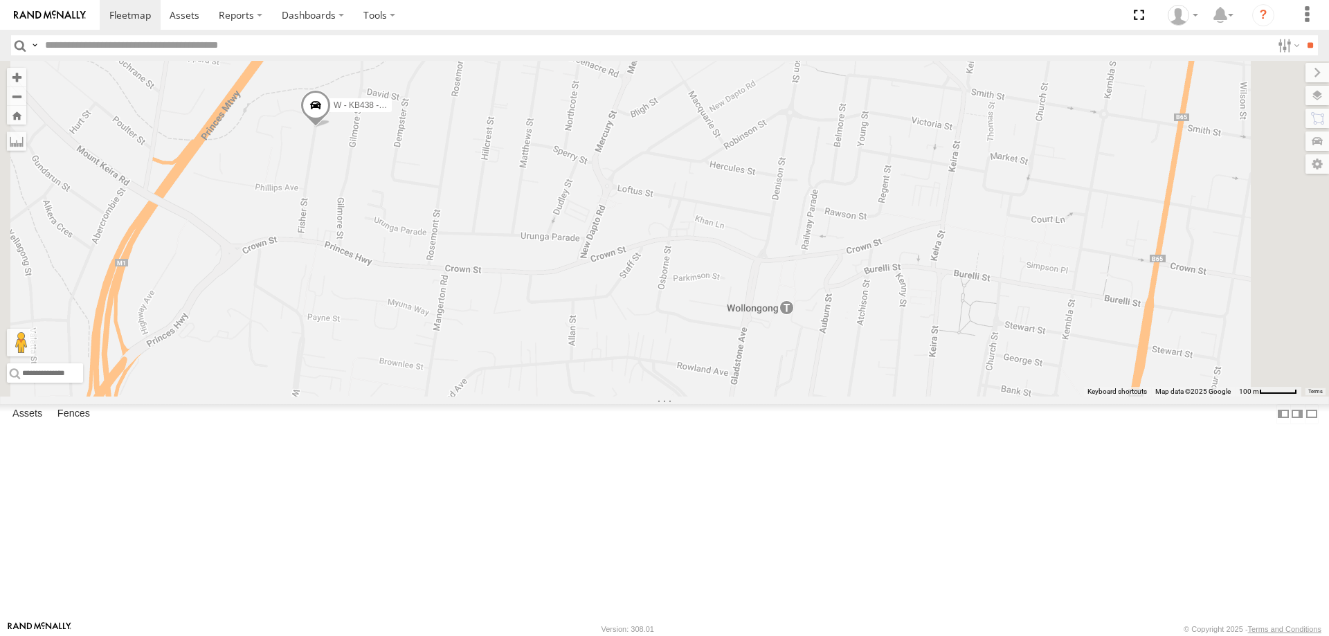
drag, startPoint x: 944, startPoint y: 341, endPoint x: 926, endPoint y: 289, distance: 55.2
click at [927, 287] on div "W - CN51ES - Cameron Ashby W - IHW009 - Geoff Cooper W - IHW007 - Paul Whatman …" at bounding box center [664, 229] width 1329 height 336
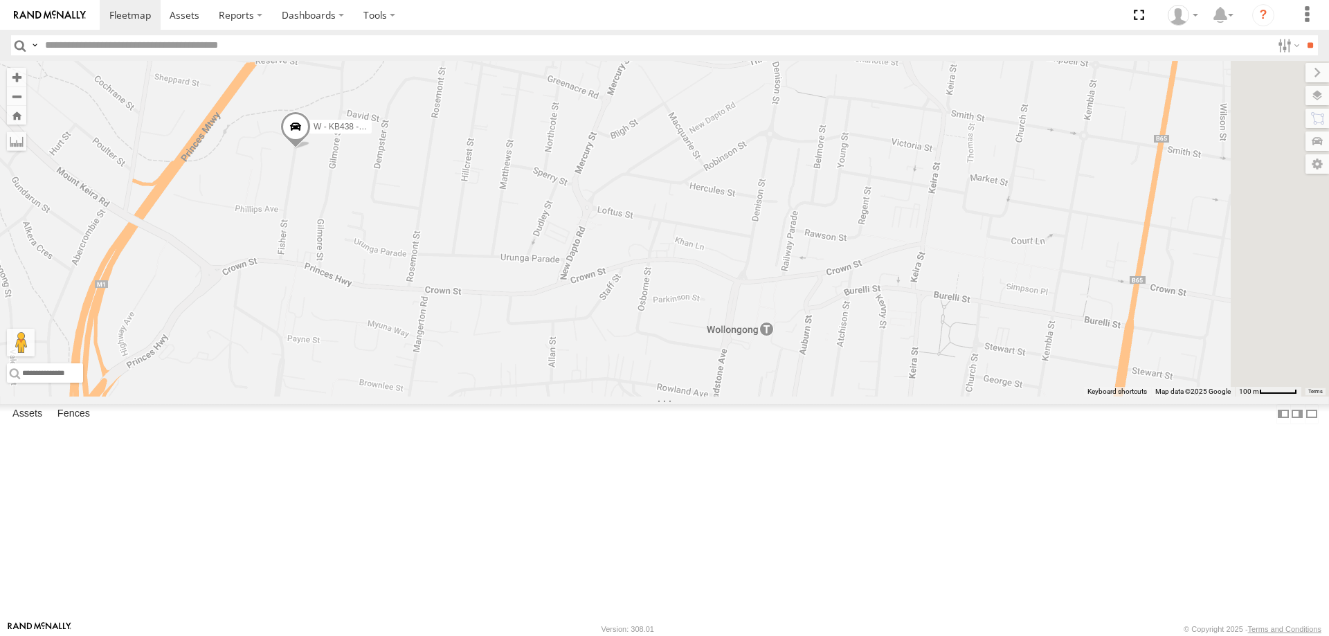
drag, startPoint x: 1076, startPoint y: 301, endPoint x: 1062, endPoint y: 323, distance: 25.5
click at [1062, 323] on div "W - CN51ES - Cameron Ashby W - IHW009 - Geoff Cooper W - IHW007 - Paul Whatman …" at bounding box center [664, 229] width 1329 height 336
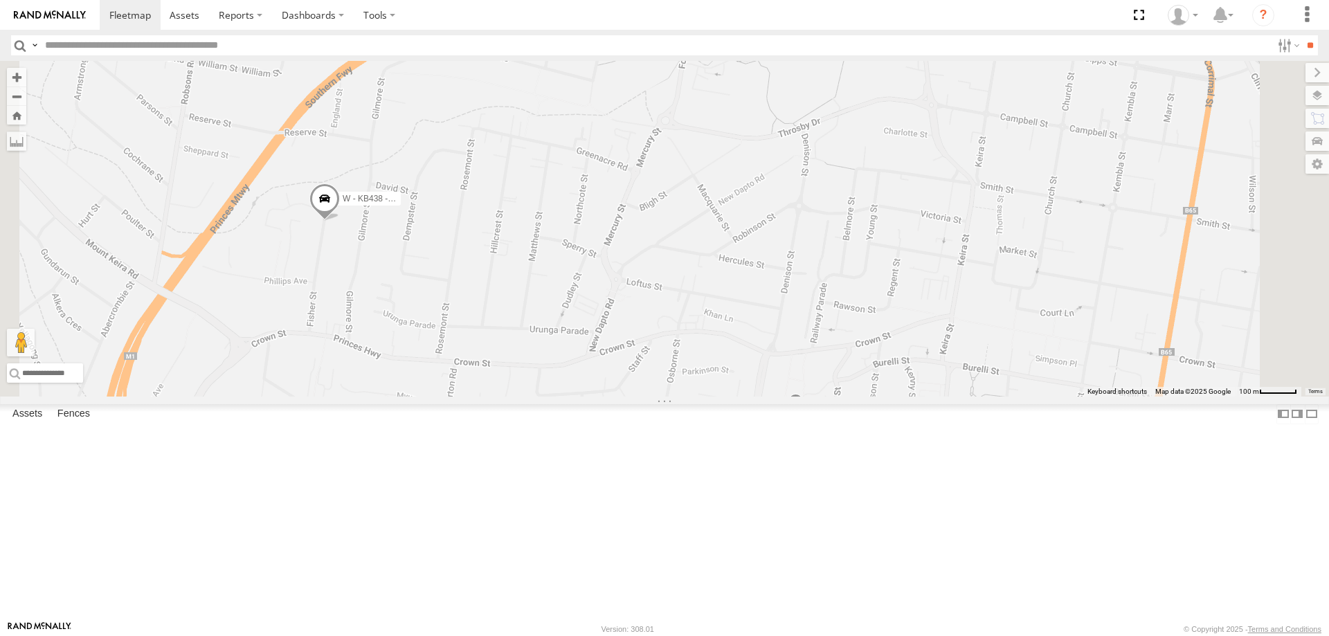
drag, startPoint x: 540, startPoint y: 354, endPoint x: 597, endPoint y: 410, distance: 79.8
click at [586, 397] on div "W - CN51ES - Cameron Ashby W - IHW009 - Geoff Cooper W - IHW007 - Paul Whatman …" at bounding box center [664, 229] width 1329 height 336
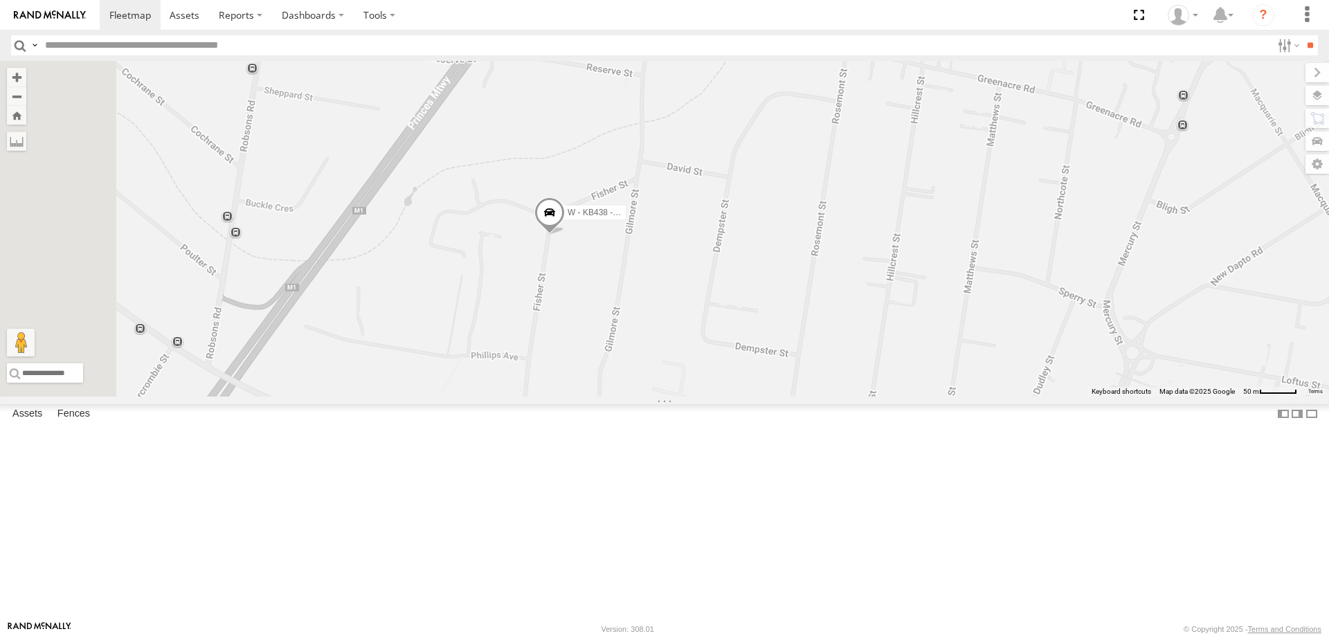
drag, startPoint x: 622, startPoint y: 368, endPoint x: 901, endPoint y: 399, distance: 280.1
click at [901, 397] on div "W - CN51ES - Cameron Ashby W - IHW009 - Geoff Cooper W - IHW007 - Paul Whatman …" at bounding box center [664, 229] width 1329 height 336
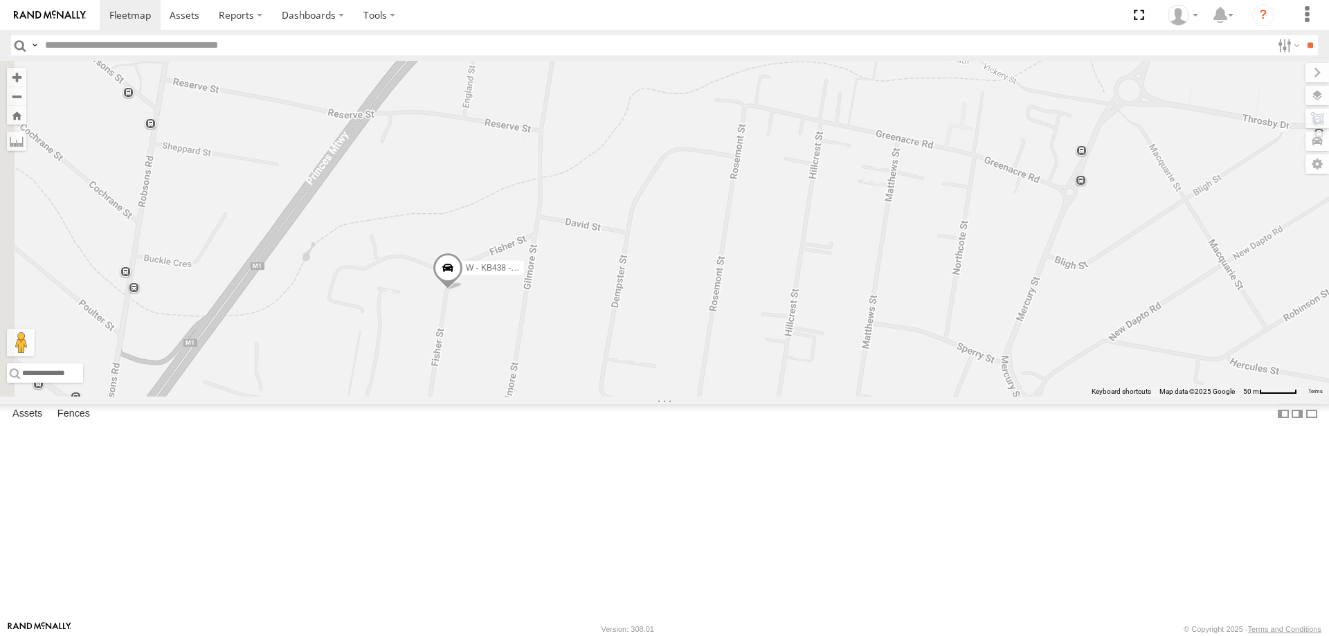
drag, startPoint x: 845, startPoint y: 409, endPoint x: 770, endPoint y: 404, distance: 75.7
click at [773, 397] on div "W - CN51ES - Cameron Ashby W - IHW009 - Geoff Cooper W - IHW007 - Paul Whatman …" at bounding box center [664, 229] width 1329 height 336
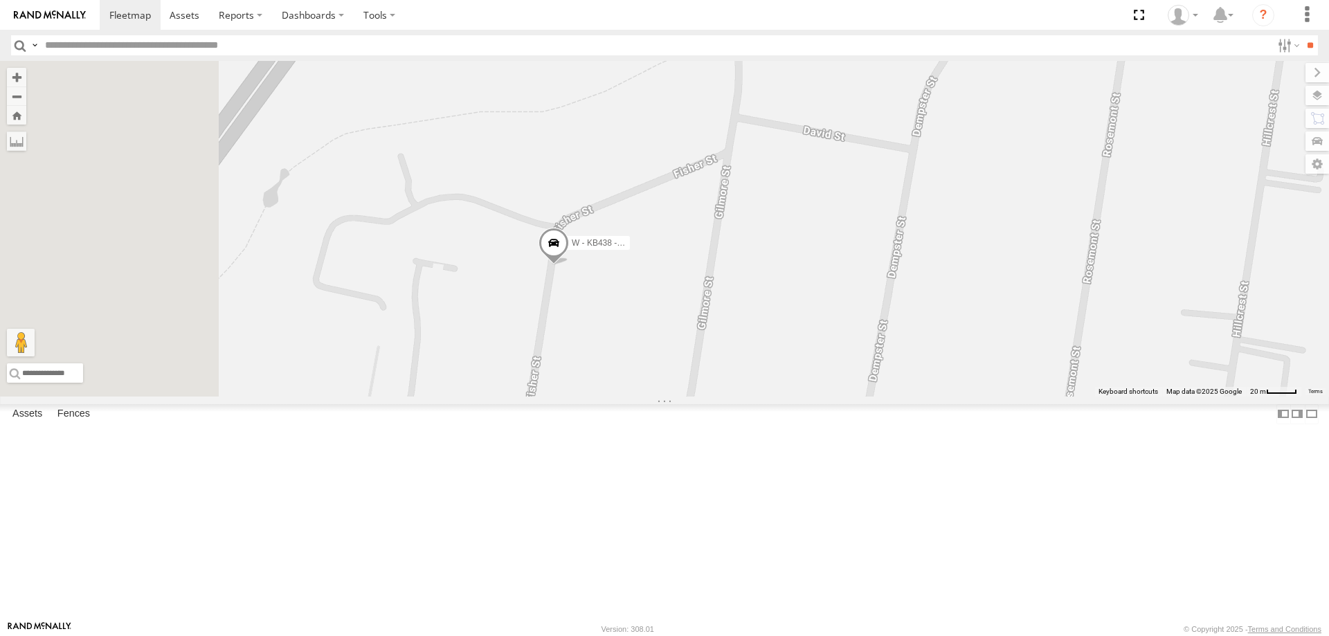
drag, startPoint x: 691, startPoint y: 433, endPoint x: 829, endPoint y: 433, distance: 137.8
click at [829, 397] on div "W - CN51ES - Cameron Ashby W - IHW009 - Geoff Cooper W - IHW007 - Paul Whatman …" at bounding box center [664, 229] width 1329 height 336
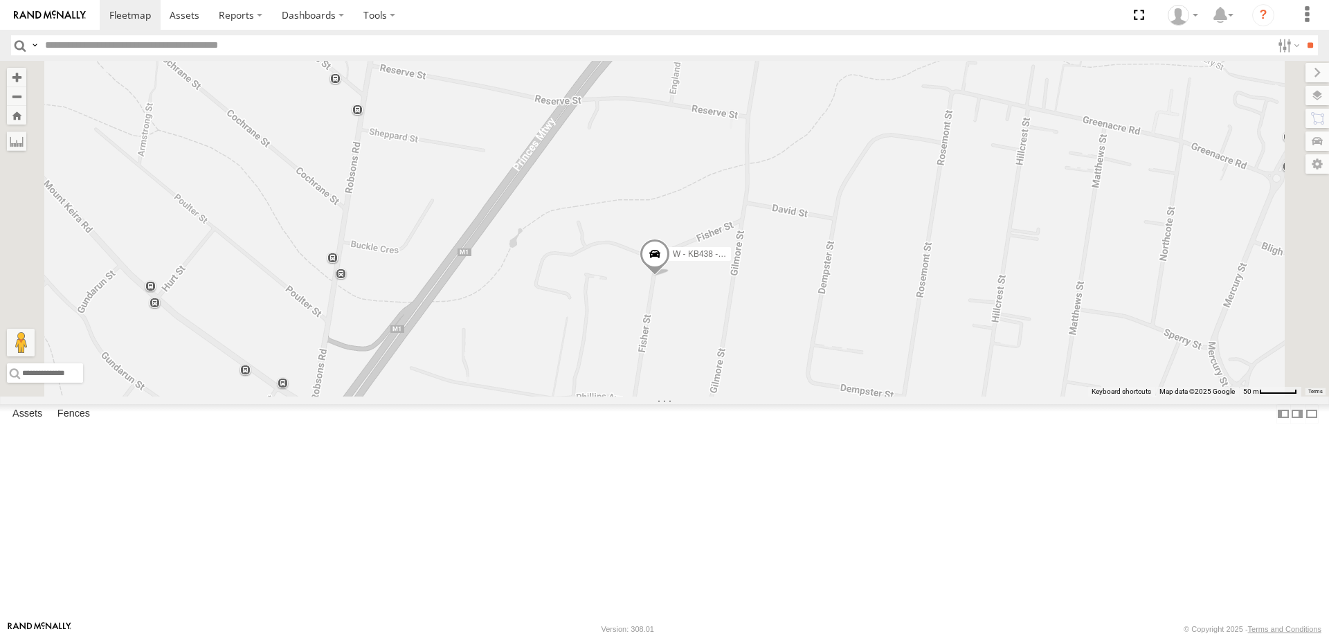
drag, startPoint x: 1048, startPoint y: 463, endPoint x: 791, endPoint y: 401, distance: 263.7
click at [791, 397] on div "W - CN51ES - Cameron Ashby W - IHW009 - Geoff Cooper W - IHW007 - Paul Whatman …" at bounding box center [664, 229] width 1329 height 336
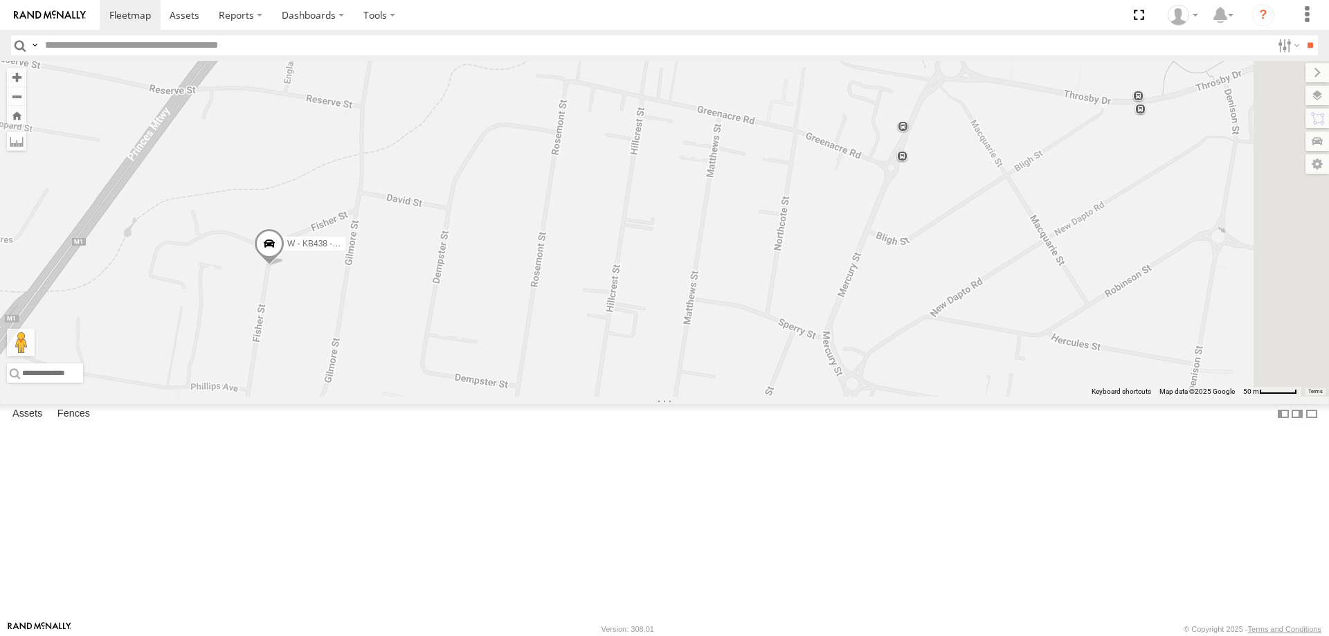
drag, startPoint x: 769, startPoint y: 436, endPoint x: 715, endPoint y: 458, distance: 58.6
click at [717, 397] on div "W - CN51ES - Cameron Ashby W - IHW009 - Geoff Cooper W - IHW007 - Paul Whatman …" at bounding box center [664, 229] width 1329 height 336
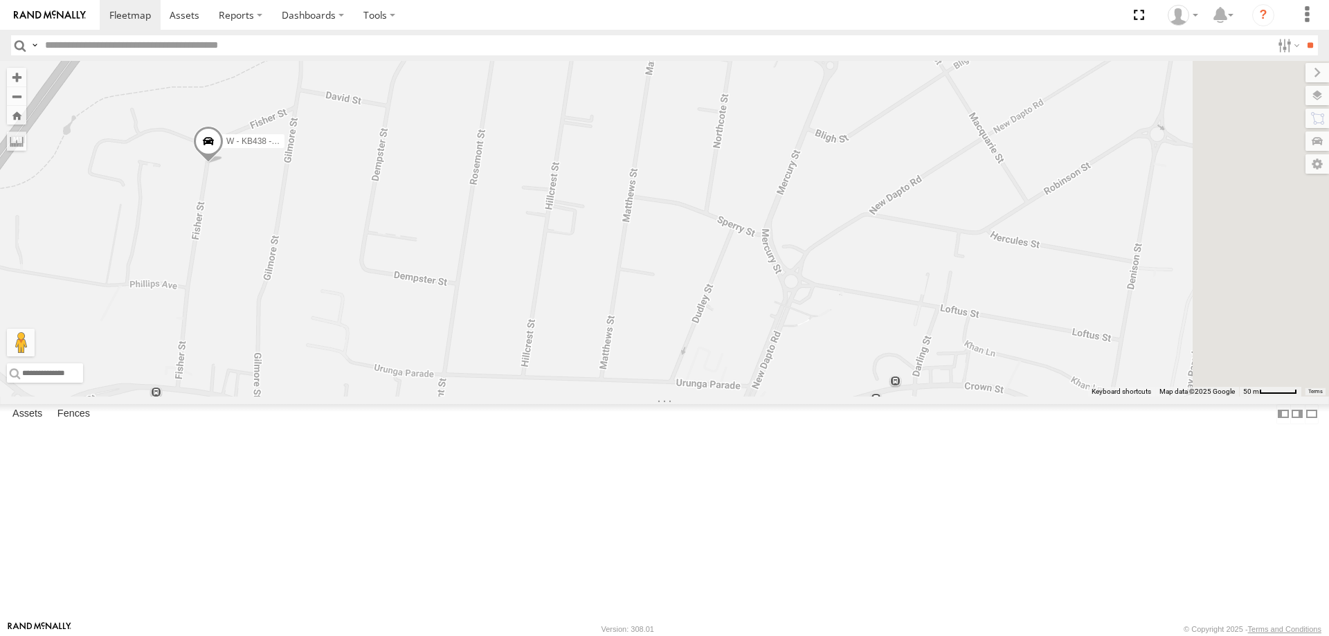
drag, startPoint x: 650, startPoint y: 309, endPoint x: 616, endPoint y: 181, distance: 132.5
click at [616, 181] on div "W - CN51ES - Cameron Ashby W - IHW009 - Geoff Cooper W - IHW007 - Paul Whatman …" at bounding box center [664, 229] width 1329 height 336
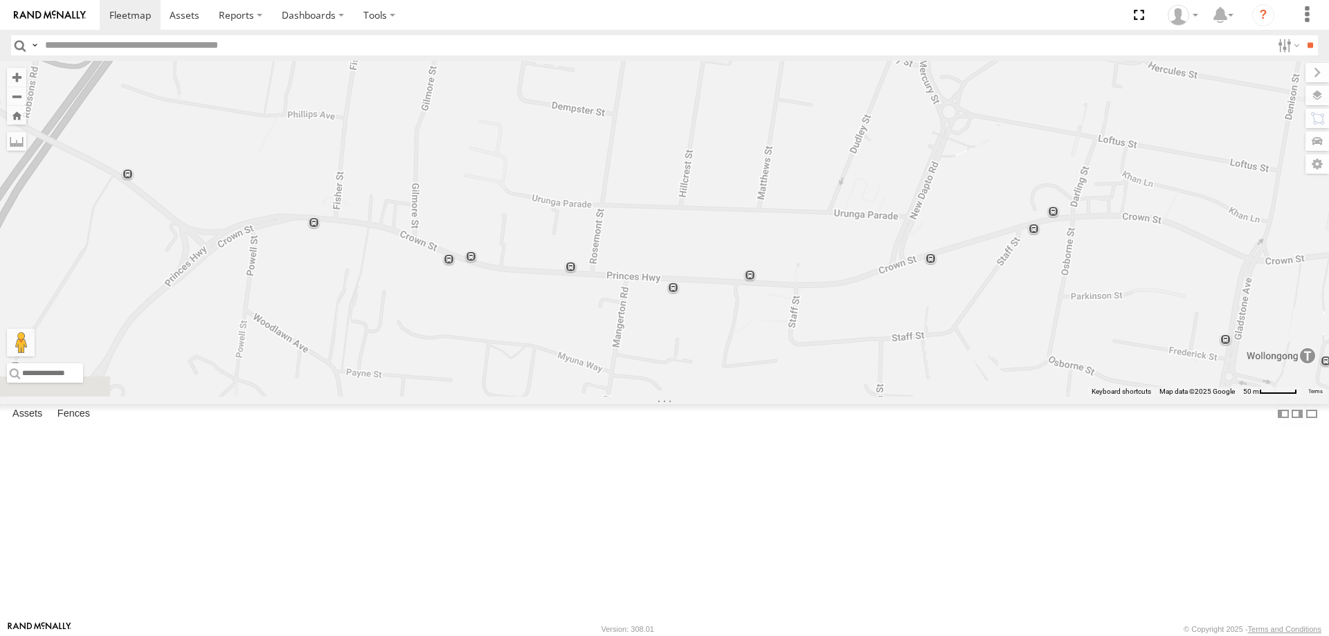
drag, startPoint x: 748, startPoint y: 304, endPoint x: 901, endPoint y: 167, distance: 204.9
click at [901, 167] on div "W - CN51ES - Cameron Ashby W - IHW009 - Geoff Cooper W - IHW007 - Paul Whatman …" at bounding box center [664, 229] width 1329 height 336
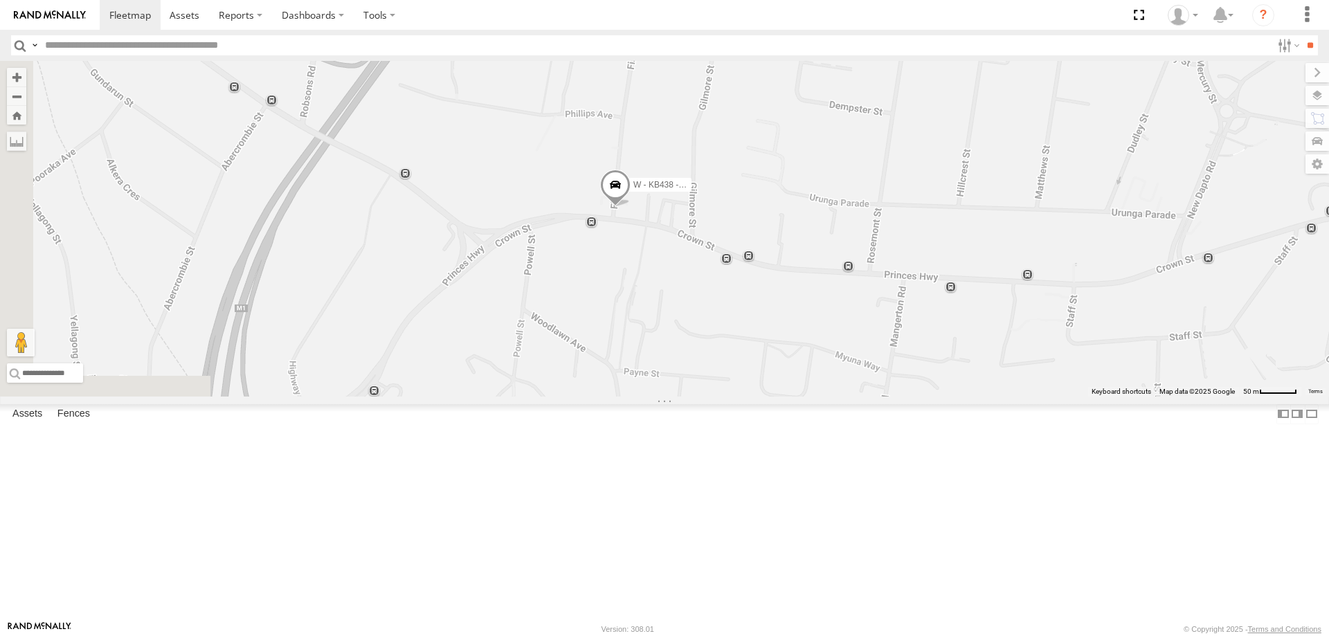
drag, startPoint x: 705, startPoint y: 235, endPoint x: 1007, endPoint y: 237, distance: 302.6
click at [1007, 237] on div "W - CN51ES - Cameron Ashby W - IHW009 - Geoff Cooper W - IHW007 - Paul Whatman …" at bounding box center [664, 229] width 1329 height 336
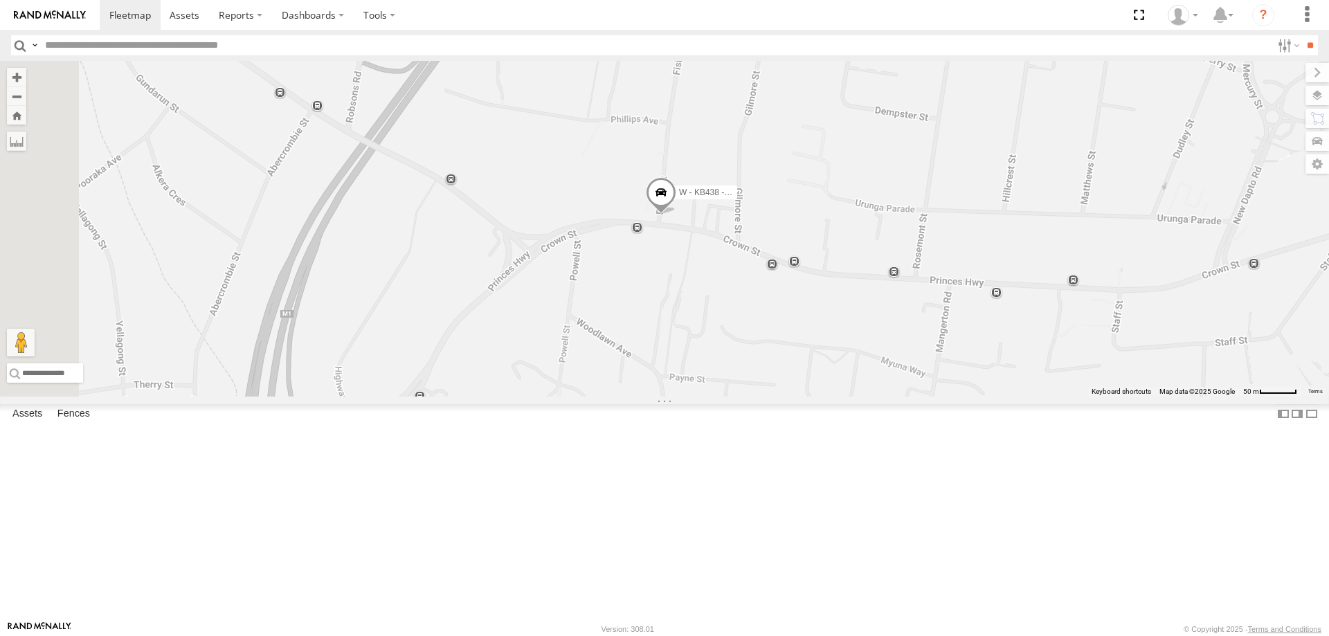
drag, startPoint x: 766, startPoint y: 276, endPoint x: 799, endPoint y: 325, distance: 59.3
click at [799, 325] on div "W - CN51ES - Cameron Ashby W - IHW009 - Geoff Cooper W - IHW007 - Paul Whatman …" at bounding box center [664, 229] width 1329 height 336
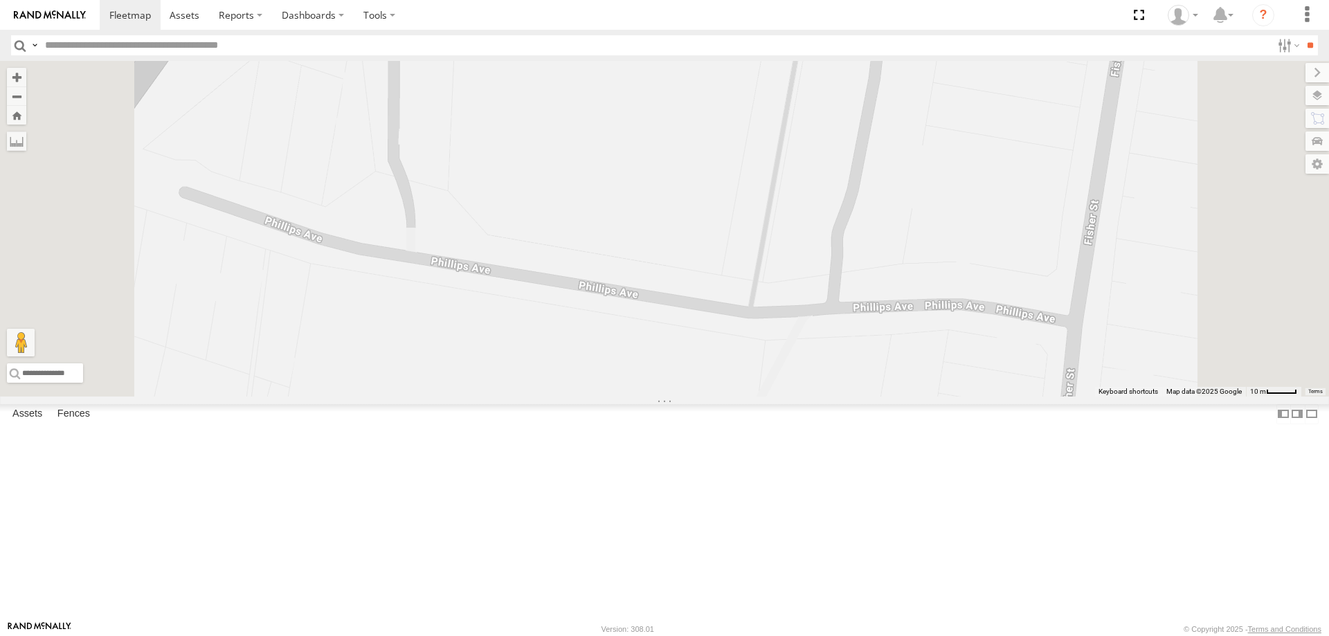
drag, startPoint x: 1110, startPoint y: 239, endPoint x: 1041, endPoint y: 429, distance: 202.0
click at [1041, 397] on div "W - CN51ES - Cameron Ashby W - IHW009 - Geoff Cooper W - IHW007 - Paul Whatman …" at bounding box center [664, 229] width 1329 height 336
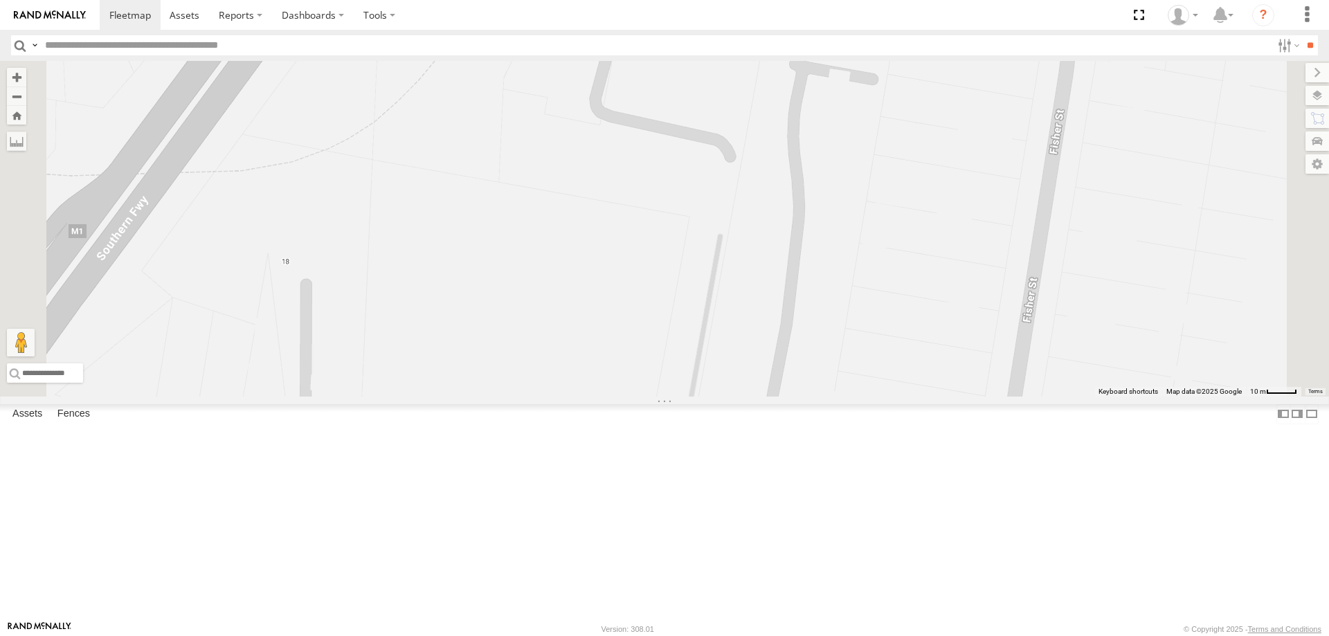
drag, startPoint x: 1027, startPoint y: 334, endPoint x: 1025, endPoint y: 318, distance: 15.4
click at [1025, 318] on div "W - CN51ES - Cameron Ashby W - IHW009 - Geoff Cooper W - IHW007 - Paul Whatman …" at bounding box center [664, 229] width 1329 height 336
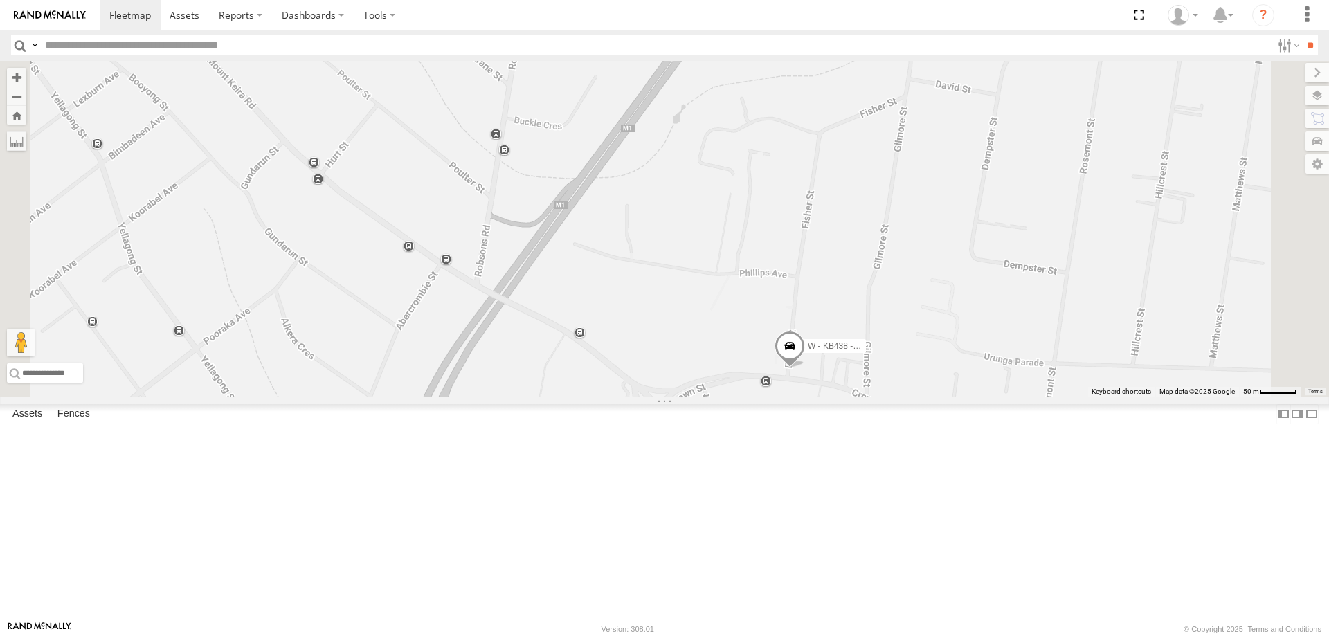
drag, startPoint x: 995, startPoint y: 320, endPoint x: 879, endPoint y: 266, distance: 127.6
click at [888, 266] on div "W - KB438 - Navarone Darjani" at bounding box center [664, 229] width 1329 height 336
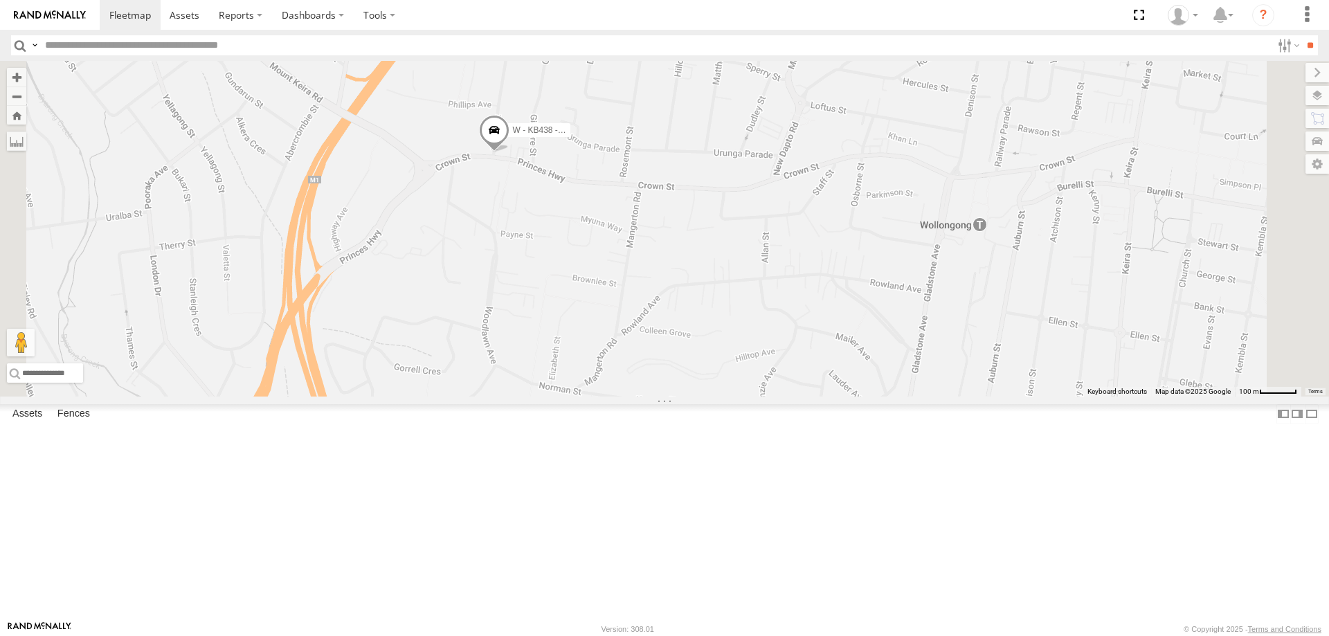
drag, startPoint x: 812, startPoint y: 365, endPoint x: 775, endPoint y: 352, distance: 39.6
click at [775, 352] on div "W - KB438 - Navarone Darjani" at bounding box center [664, 229] width 1329 height 336
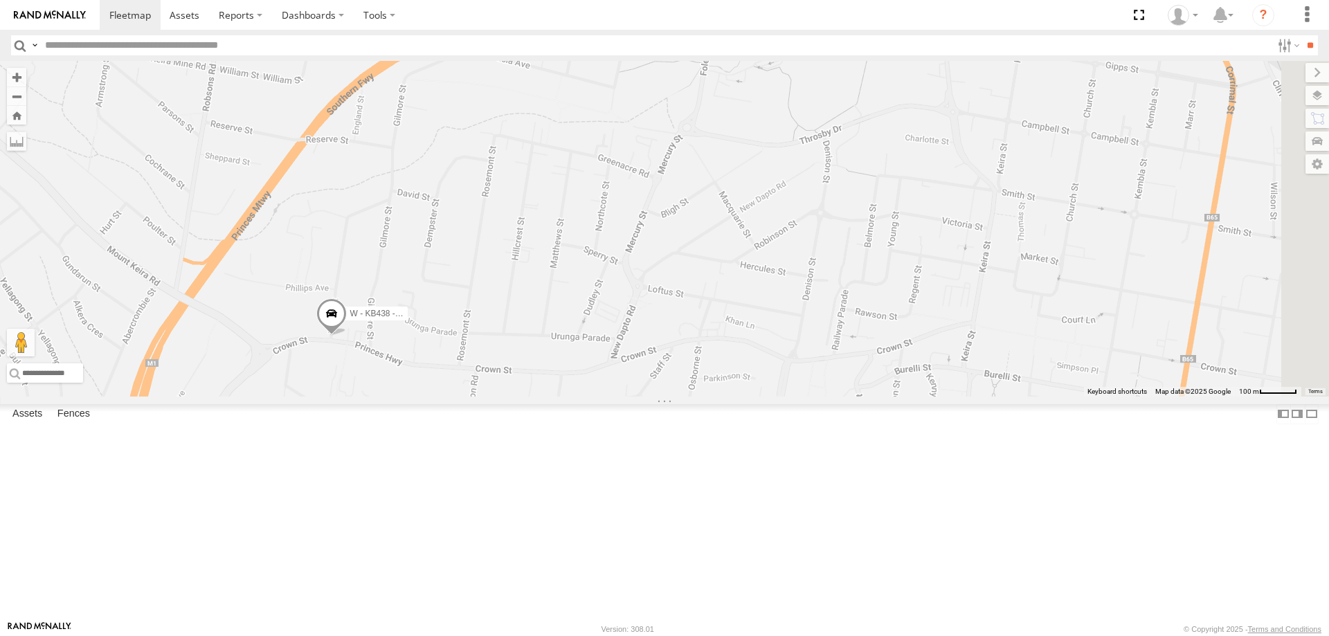
drag, startPoint x: 953, startPoint y: 256, endPoint x: 845, endPoint y: 414, distance: 191.3
click at [845, 397] on div "W - KB438 - Navarone Darjani" at bounding box center [664, 229] width 1329 height 336
click at [346, 344] on span at bounding box center [330, 325] width 30 height 37
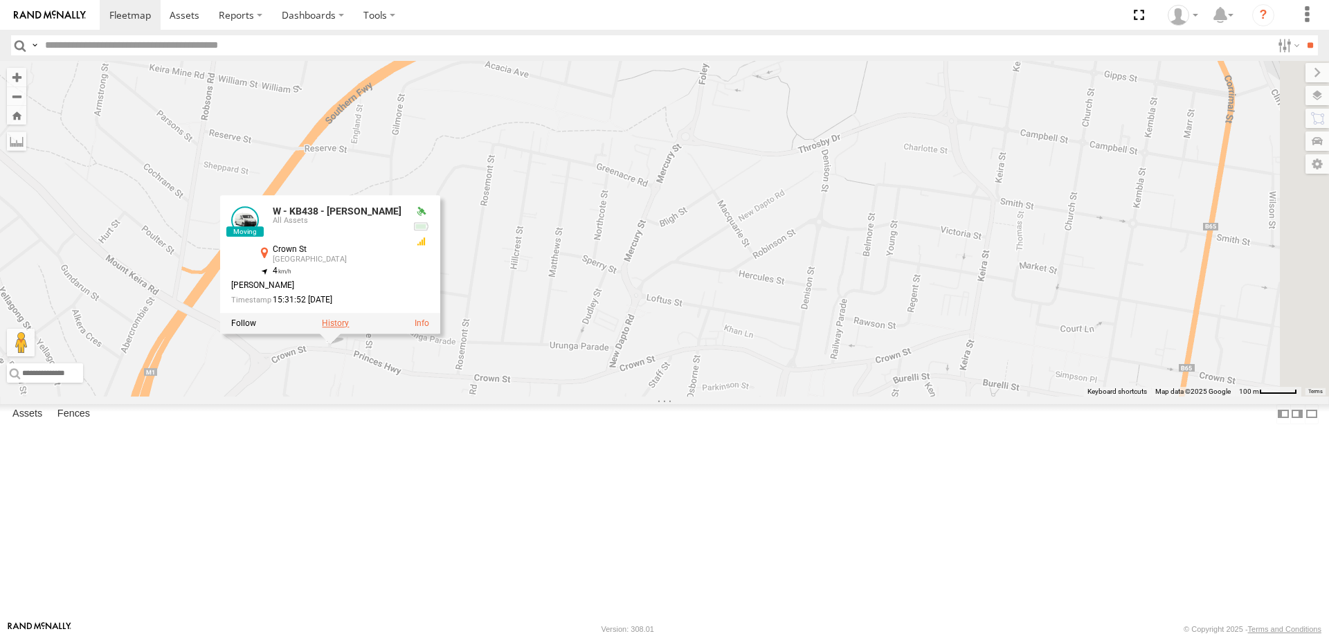
click at [349, 328] on label at bounding box center [335, 323] width 27 height 10
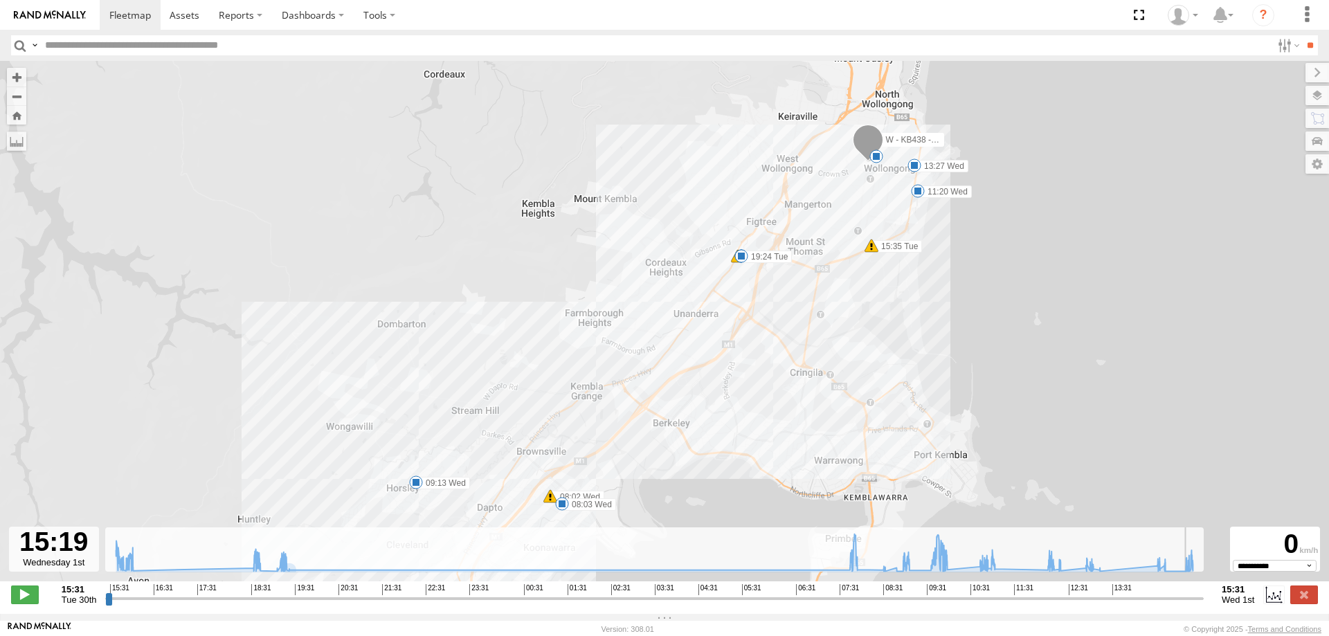
drag, startPoint x: 105, startPoint y: 604, endPoint x: 1190, endPoint y: 599, distance: 1085.0
click at [1190, 599] on input "range" at bounding box center [654, 598] width 1099 height 13
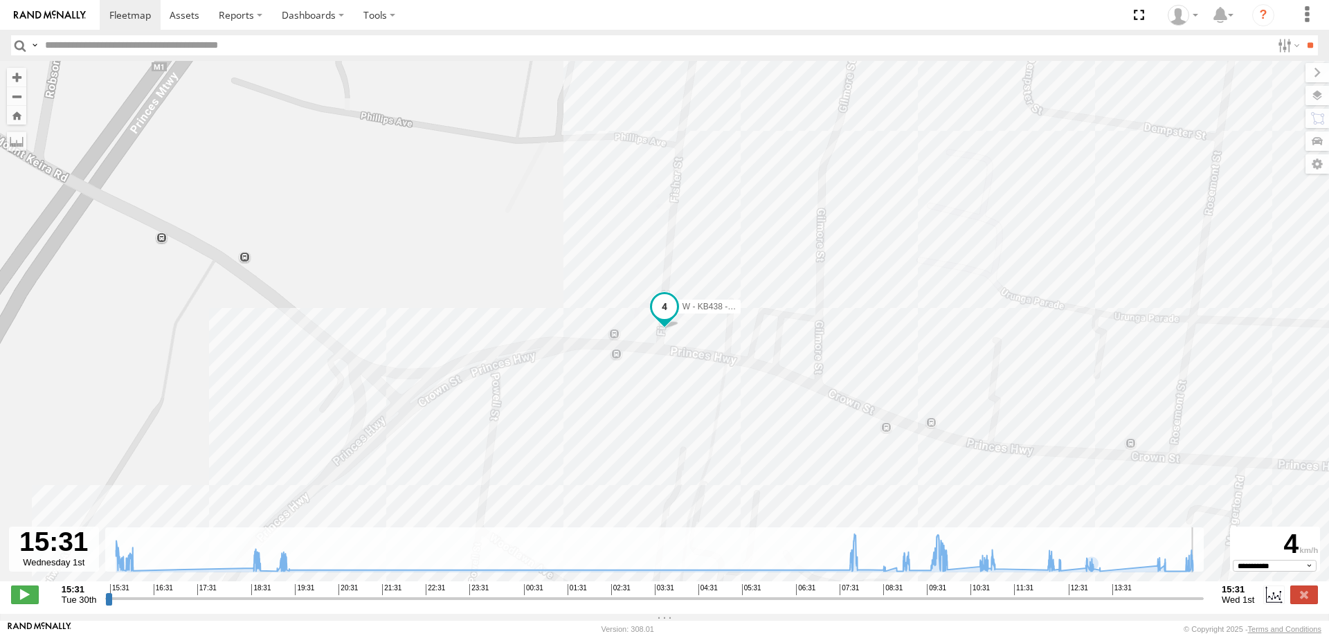
drag, startPoint x: 1193, startPoint y: 605, endPoint x: 1242, endPoint y: 595, distance: 50.2
type input "**********"
click at [1204, 603] on input "range" at bounding box center [654, 598] width 1099 height 13
click at [185, 12] on span at bounding box center [185, 14] width 30 height 13
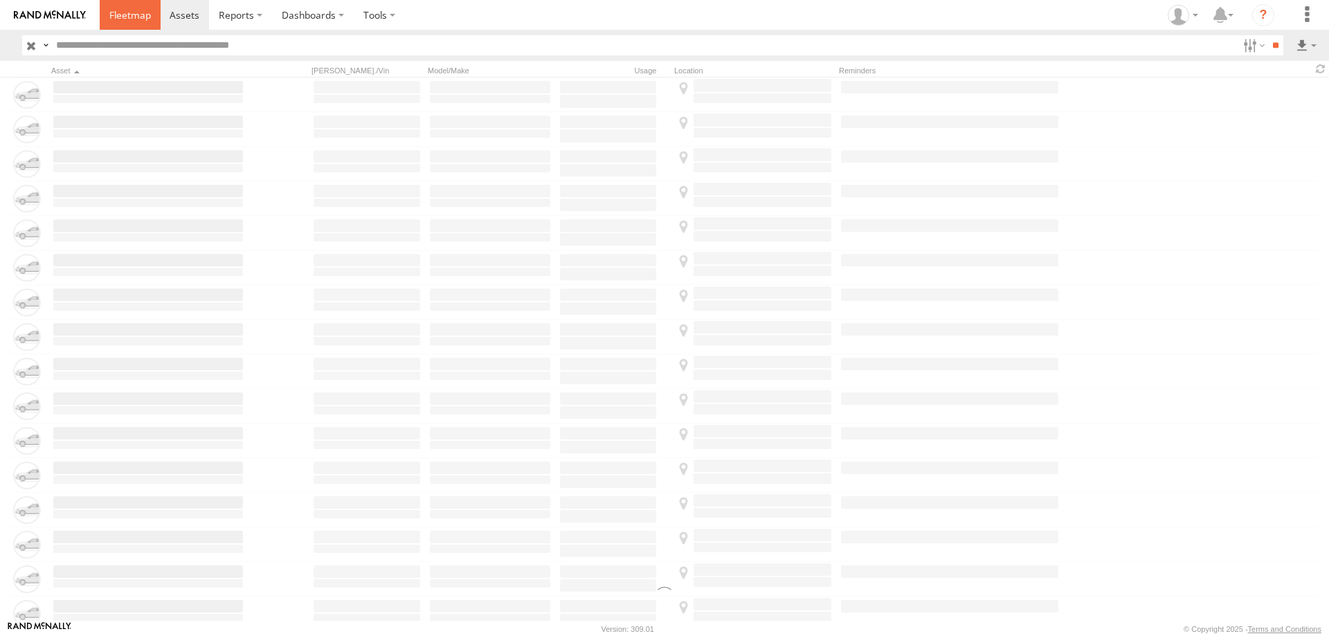
click at [126, 16] on span at bounding box center [130, 14] width 42 height 13
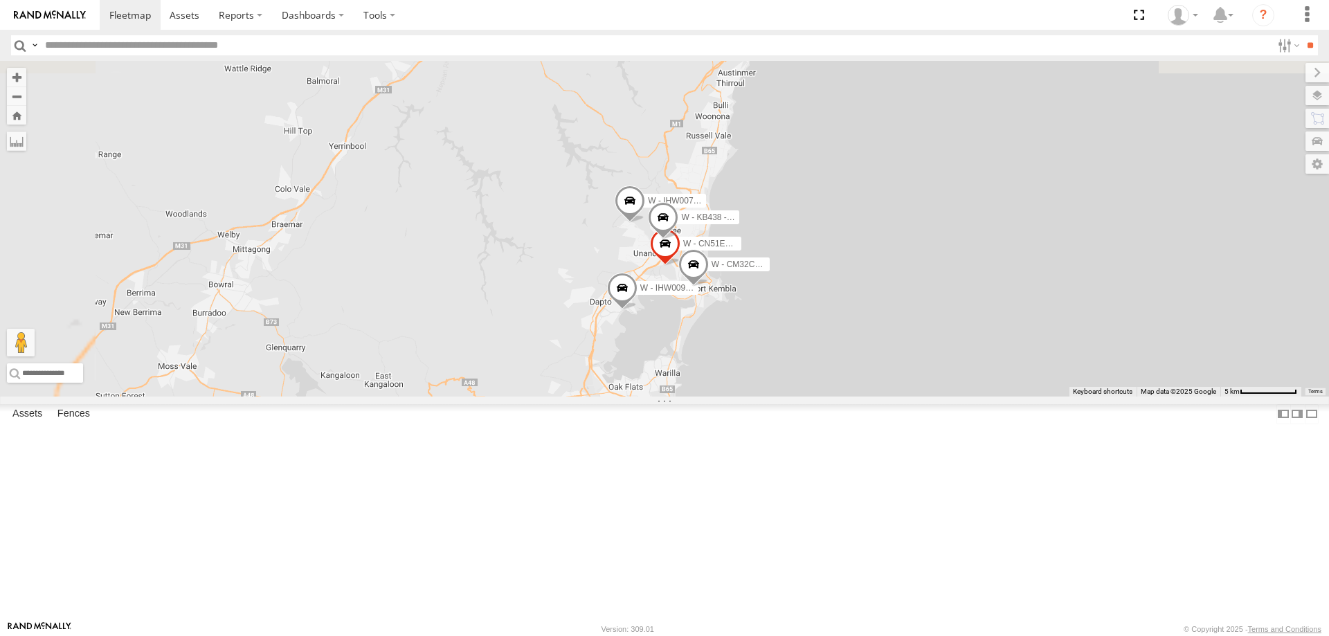
drag, startPoint x: 1003, startPoint y: 508, endPoint x: 1002, endPoint y: 340, distance: 168.3
click at [1002, 340] on div "B - DG93WL - Josh Fahd W - IHW010 - Scott Carey S - CX54VJ - Adrian Hodson S - …" at bounding box center [664, 229] width 1329 height 336
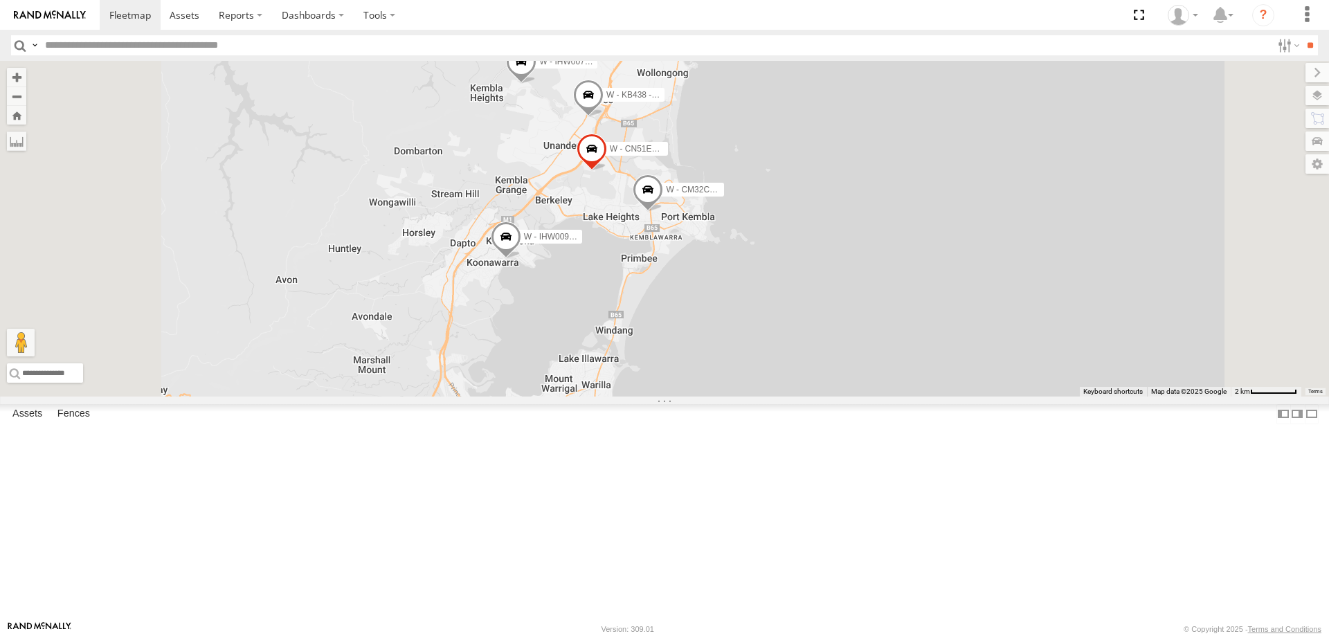
drag, startPoint x: 948, startPoint y: 409, endPoint x: 960, endPoint y: 351, distance: 58.7
click at [960, 347] on div "B - DG93WL - Josh Fahd W - IHW010 - Scott Carey S - CX54VJ - Adrian Hodson S - …" at bounding box center [664, 229] width 1329 height 336
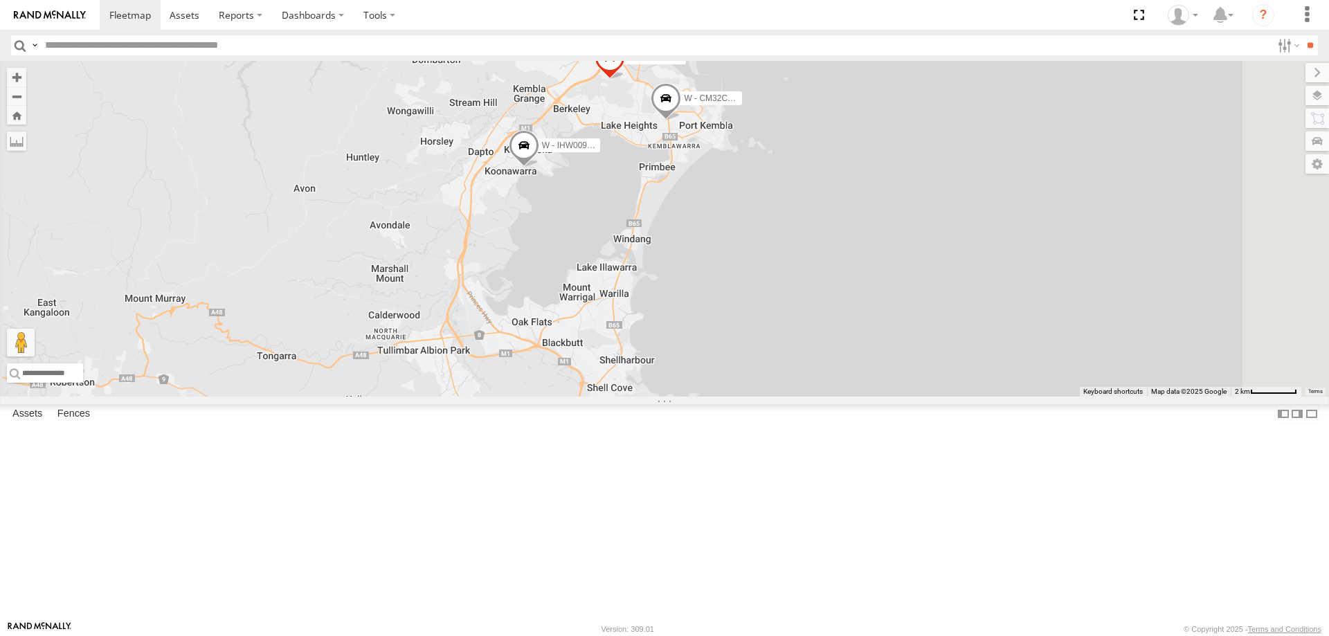
drag, startPoint x: 892, startPoint y: 332, endPoint x: 924, endPoint y: 420, distance: 93.3
click at [924, 397] on div "B - DG93WL - Josh Fahd W - IHW010 - Scott Carey S - CX54VJ - Adrian Hodson S - …" at bounding box center [664, 229] width 1329 height 336
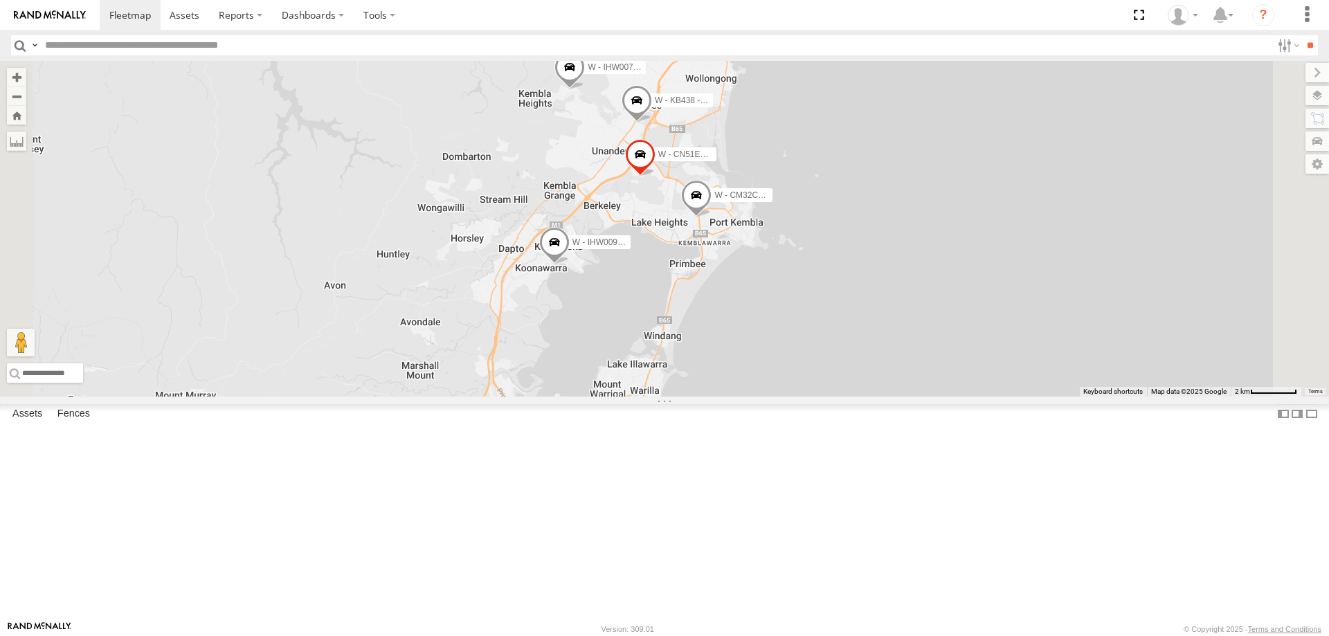
drag, startPoint x: 1020, startPoint y: 253, endPoint x: 1036, endPoint y: 319, distance: 68.4
click at [1036, 319] on div "B - DG93WL - Josh Fahd W - IHW010 - Scott Carey S - CX54VJ - Adrian Hodson S - …" at bounding box center [664, 229] width 1329 height 336
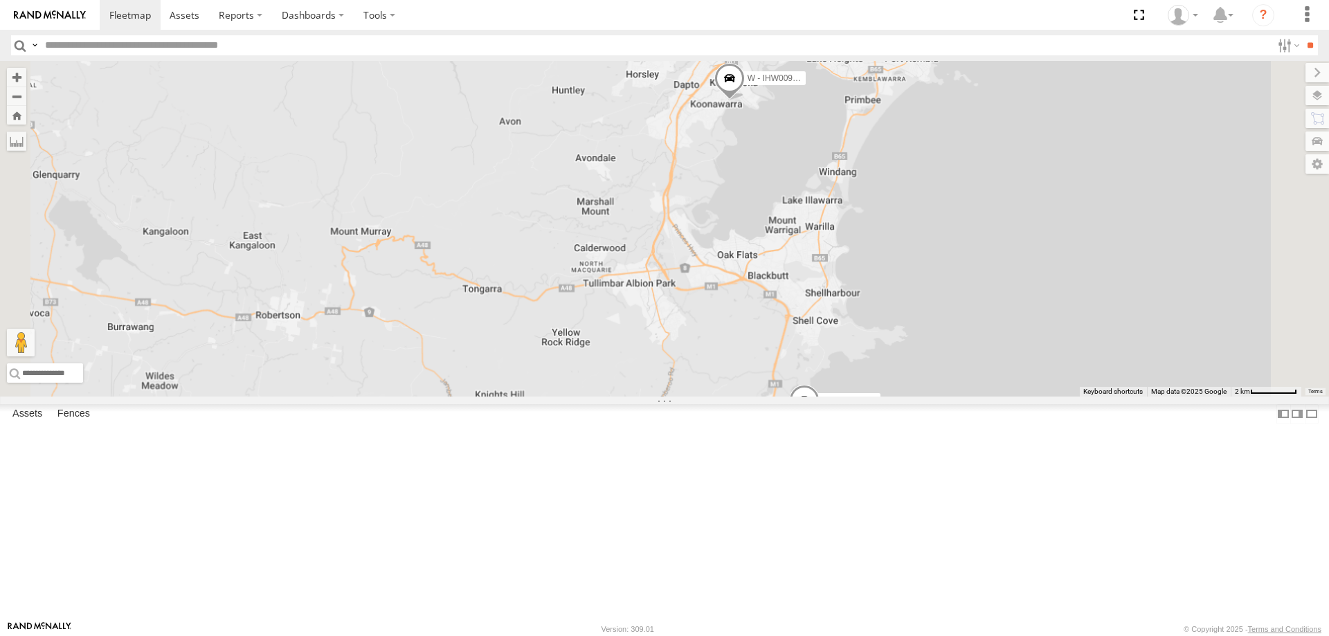
drag, startPoint x: 1136, startPoint y: 434, endPoint x: 1136, endPoint y: 282, distance: 152.3
click at [1136, 282] on div "B - DG93WL - Josh Fahd W - IHW010 - Scott Carey S - CX54VJ - Adrian Hodson S - …" at bounding box center [664, 229] width 1329 height 336
